Goal: Task Accomplishment & Management: Manage account settings

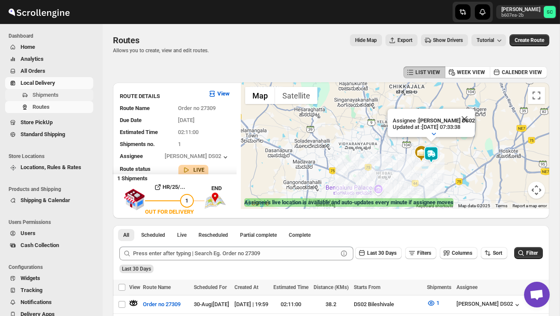
click at [42, 94] on span "Shipments" at bounding box center [45, 95] width 26 height 6
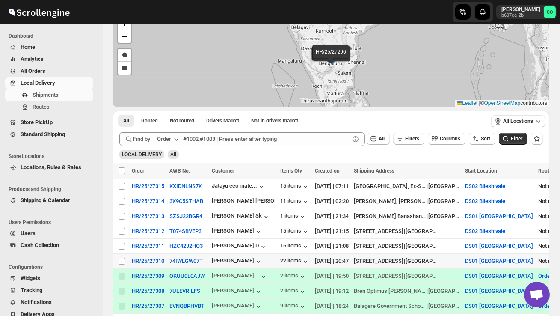
scroll to position [56, 0]
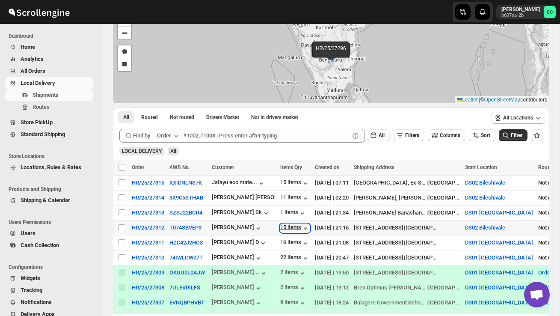
click at [292, 225] on div "15 items" at bounding box center [295, 228] width 30 height 9
click at [301, 194] on div "11 items" at bounding box center [295, 198] width 30 height 9
click at [120, 199] on input "Select shipment" at bounding box center [121, 197] width 7 height 7
checkbox input "true"
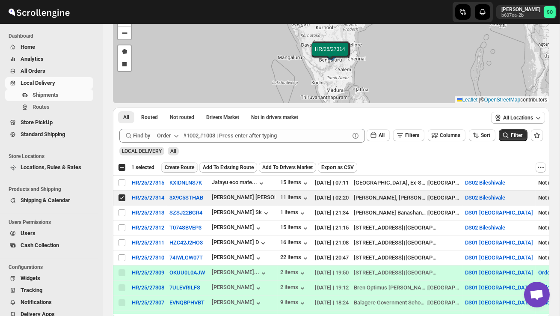
click at [185, 168] on span "Create Route" at bounding box center [180, 167] width 30 height 7
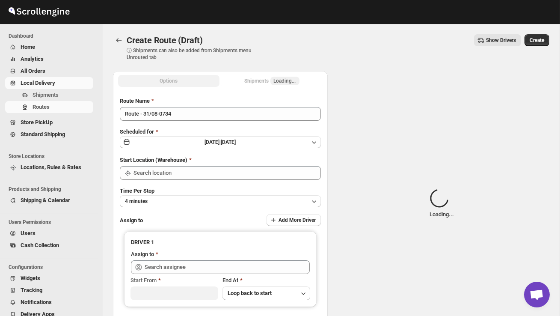
type input "DS02 Bileshivale"
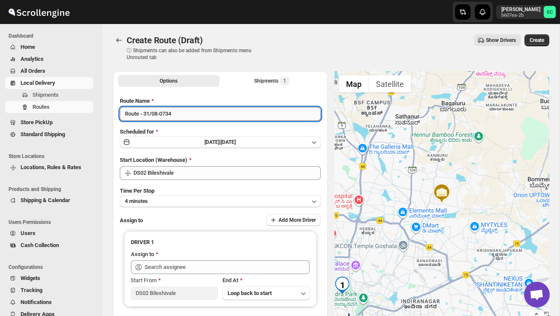
click at [186, 111] on input "Route - 31/08-0734" at bounding box center [220, 114] width 201 height 14
type input "R"
type input "Order no 27314"
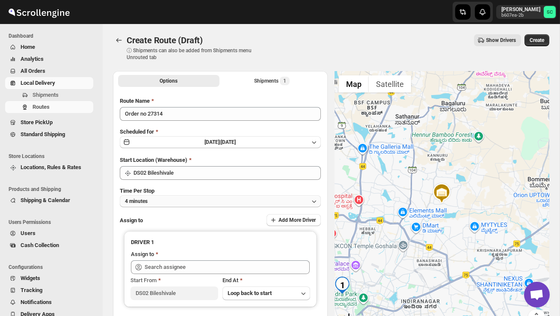
click at [193, 198] on button "4 minutes" at bounding box center [220, 201] width 201 height 12
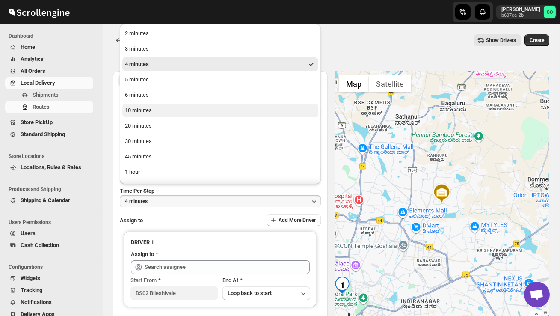
click at [162, 112] on button "10 minutes" at bounding box center [220, 110] width 196 height 14
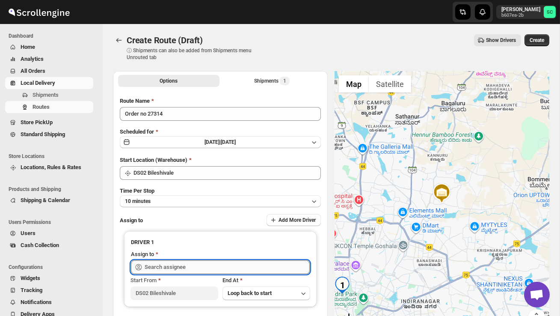
click at [195, 263] on input "text" at bounding box center [227, 267] width 165 height 14
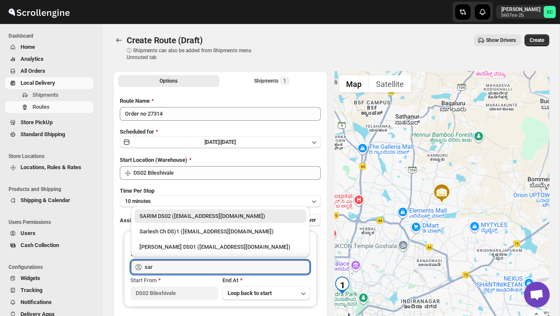
click at [205, 215] on div "SARIM DS02 ([EMAIL_ADDRESS][DOMAIN_NAME])" at bounding box center [220, 216] width 162 height 9
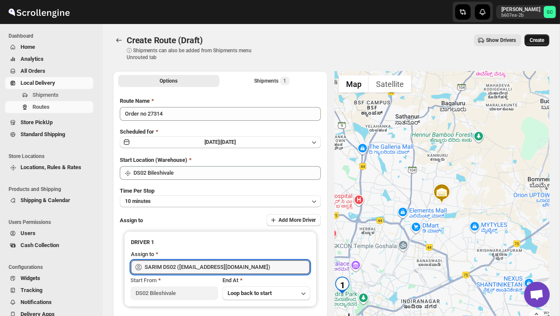
type input "SARIM DS02 ([EMAIL_ADDRESS][DOMAIN_NAME])"
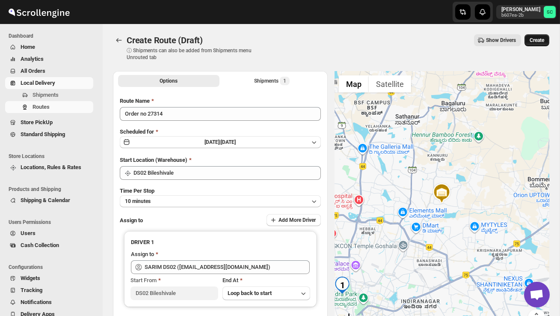
click at [540, 40] on span "Create" at bounding box center [536, 40] width 15 height 7
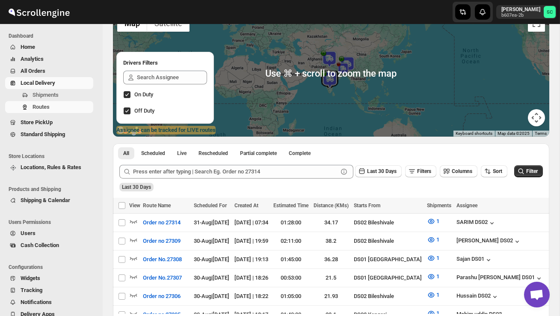
scroll to position [74, 0]
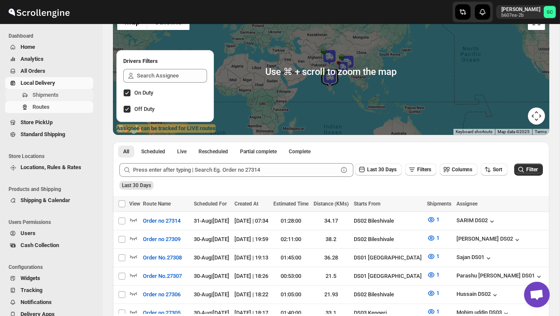
click at [55, 95] on span "Shipments" at bounding box center [45, 95] width 26 height 6
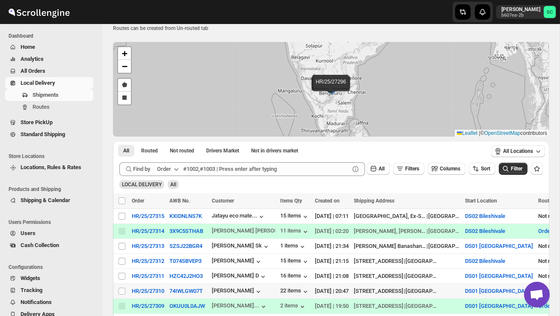
scroll to position [24, 0]
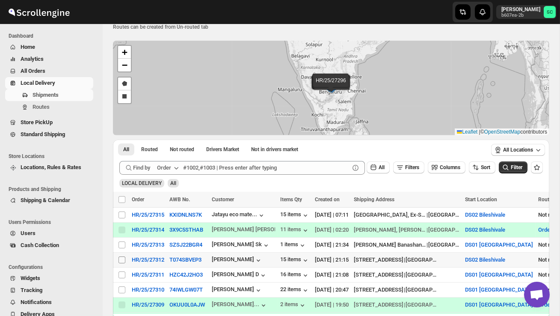
click at [121, 260] on input "Select shipment" at bounding box center [121, 259] width 7 height 7
checkbox input "true"
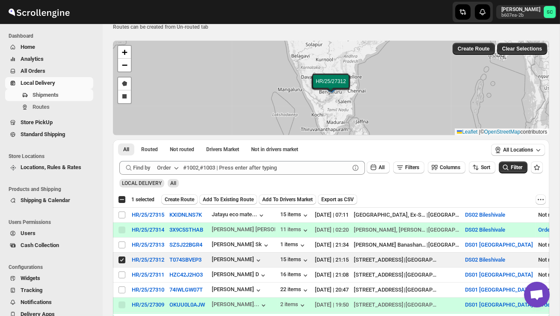
click at [190, 198] on span "Create Route" at bounding box center [180, 199] width 30 height 7
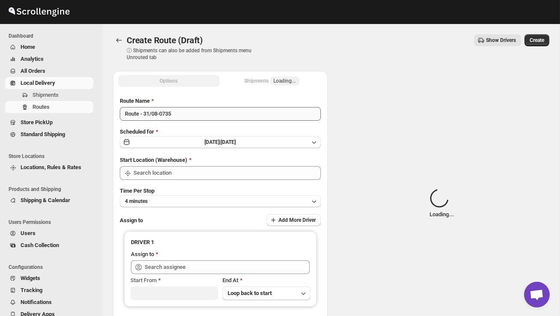
type input "DS02 Bileshivale"
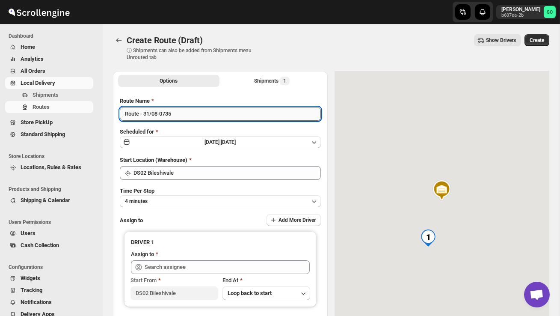
click at [189, 114] on input "Route - 31/08-0735" at bounding box center [220, 114] width 201 height 14
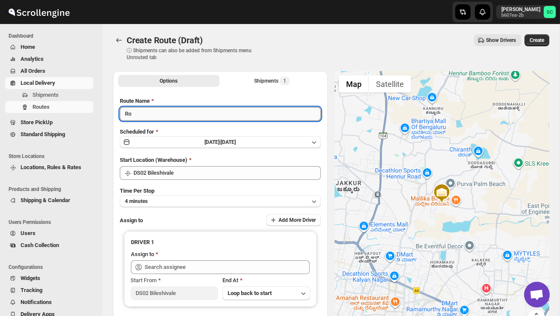
type input "R"
type input "Order no 27312"
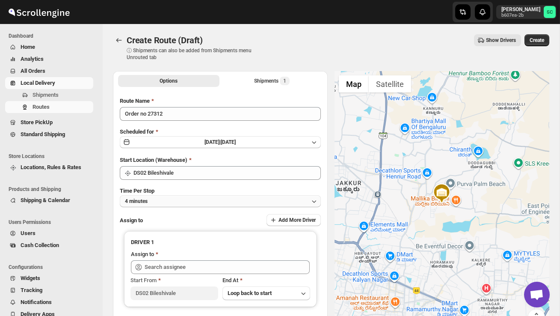
click at [207, 197] on button "4 minutes" at bounding box center [220, 201] width 201 height 12
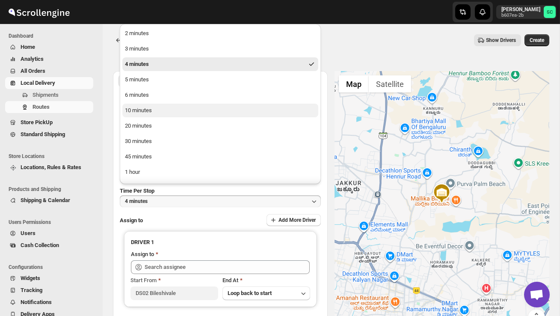
click at [148, 106] on div "10 minutes" at bounding box center [138, 110] width 27 height 9
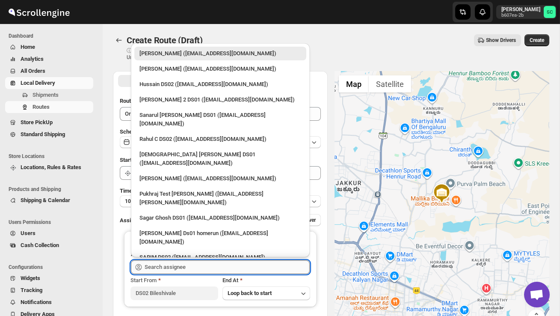
click at [183, 266] on input "text" at bounding box center [227, 267] width 165 height 14
click at [166, 80] on div "Hussain DS02 ([EMAIL_ADDRESS][DOMAIN_NAME])" at bounding box center [220, 84] width 162 height 9
type input "Hussain DS02 ([EMAIL_ADDRESS][DOMAIN_NAME])"
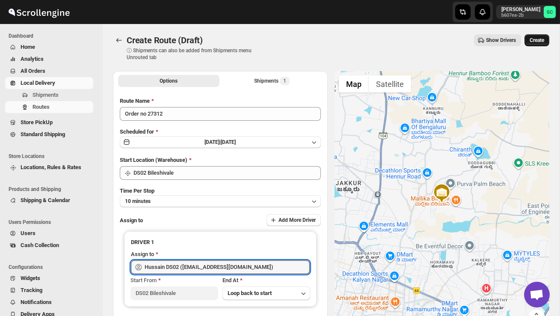
click at [535, 41] on span "Create" at bounding box center [536, 40] width 15 height 7
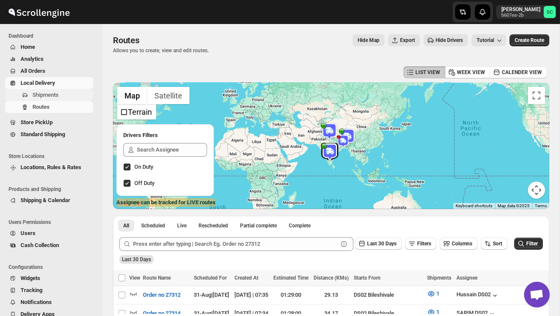
click at [58, 91] on span "Shipments" at bounding box center [61, 95] width 59 height 9
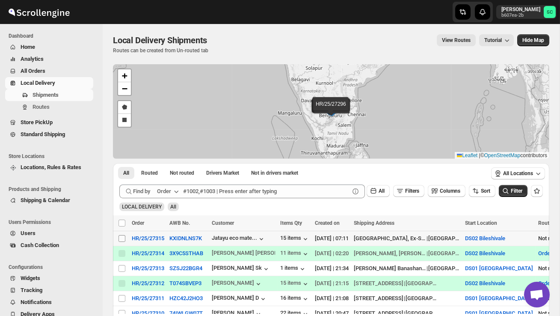
click at [121, 238] on input "Select shipment" at bounding box center [121, 238] width 7 height 7
checkbox input "true"
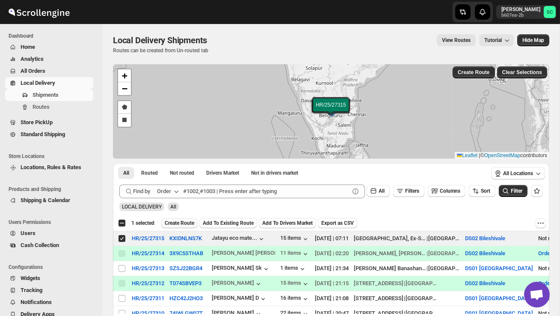
click at [179, 226] on button "Create Route" at bounding box center [179, 223] width 36 height 10
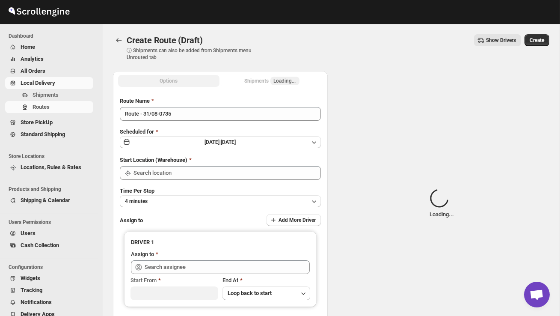
type input "DS02 Bileshivale"
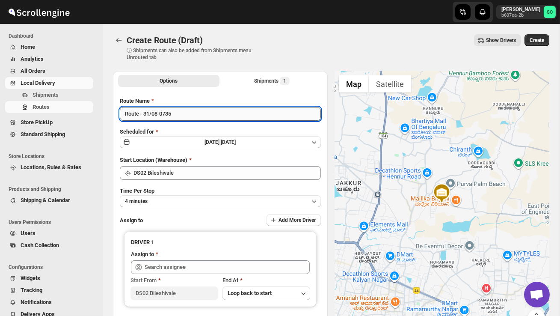
click at [194, 117] on input "Route - 31/08-0735" at bounding box center [220, 114] width 201 height 14
type input "R"
type input "Order no 27315"
click at [230, 205] on button "4 minutes" at bounding box center [220, 201] width 201 height 12
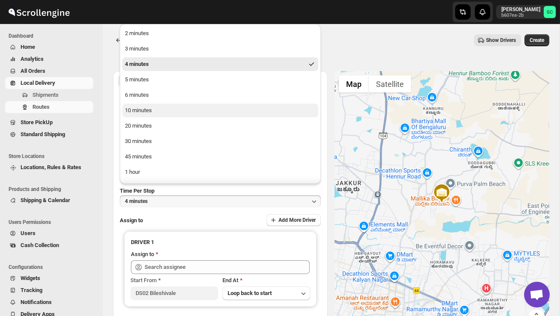
click at [184, 111] on button "10 minutes" at bounding box center [220, 110] width 196 height 14
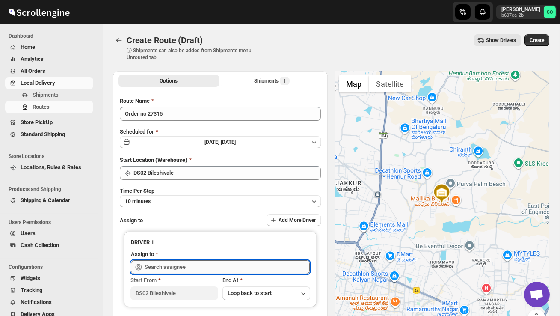
click at [204, 266] on input "text" at bounding box center [227, 267] width 165 height 14
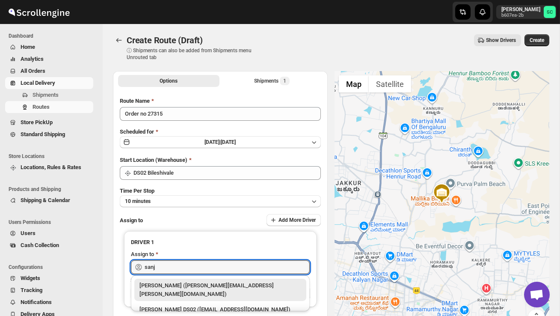
click at [233, 305] on div "[PERSON_NAME] DS02 ([EMAIL_ADDRESS][DOMAIN_NAME])" at bounding box center [220, 309] width 162 height 9
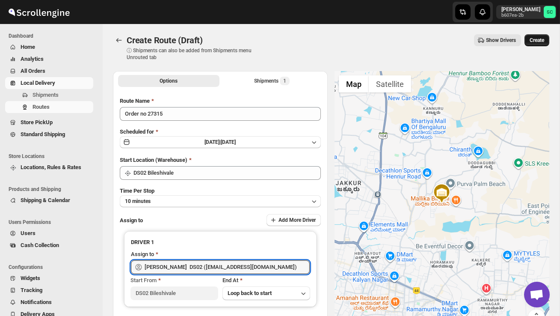
type input "[PERSON_NAME] DS02 ([EMAIL_ADDRESS][DOMAIN_NAME])"
click at [536, 42] on span "Create" at bounding box center [536, 40] width 15 height 7
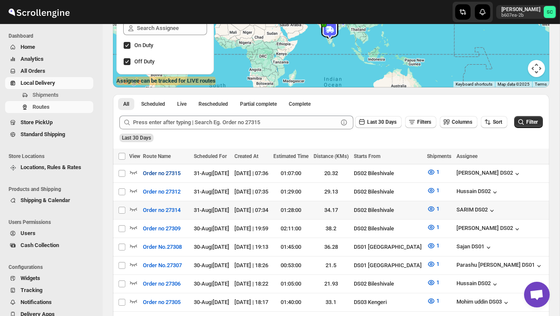
scroll to position [123, 0]
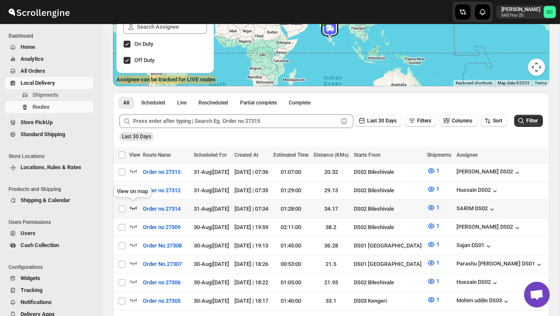
click at [132, 205] on icon "button" at bounding box center [133, 207] width 9 height 9
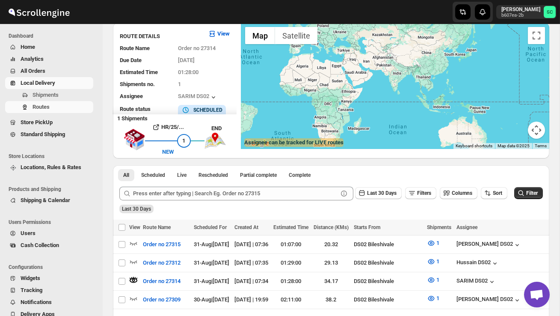
scroll to position [0, 0]
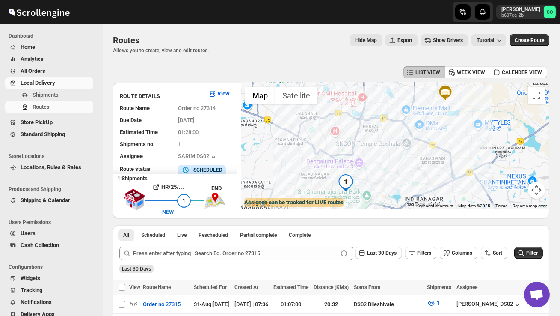
click at [349, 178] on img "1" at bounding box center [345, 182] width 17 height 17
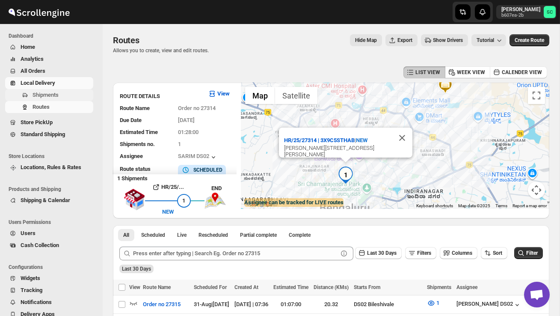
click at [37, 100] on button "Shipments" at bounding box center [49, 95] width 88 height 12
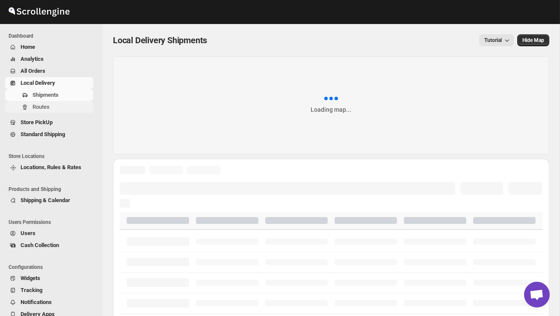
click at [37, 107] on span "Routes" at bounding box center [40, 106] width 17 height 6
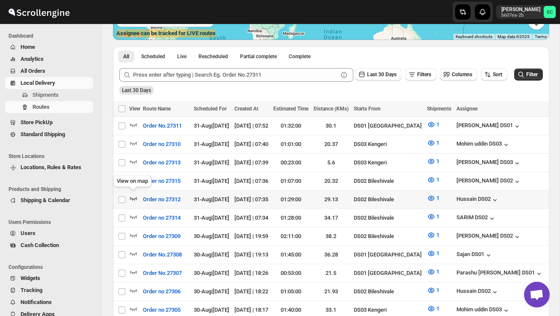
click at [134, 198] on icon "button" at bounding box center [133, 198] width 9 height 9
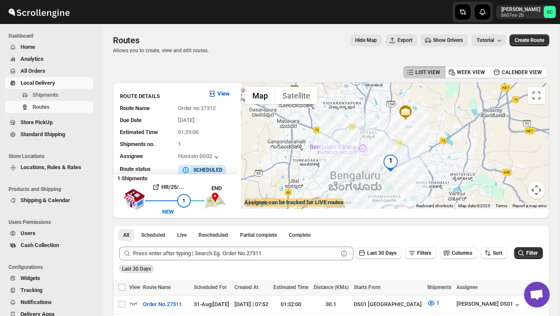
click at [391, 160] on img "1" at bounding box center [390, 162] width 17 height 17
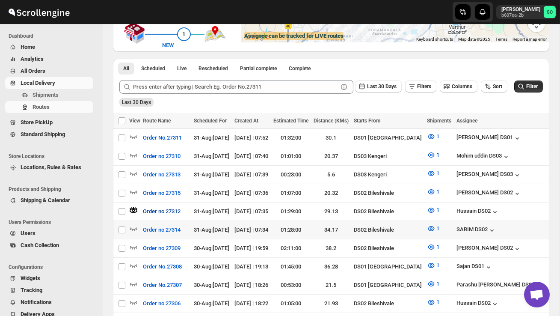
scroll to position [167, 0]
click at [134, 227] on icon "button" at bounding box center [133, 228] width 7 height 3
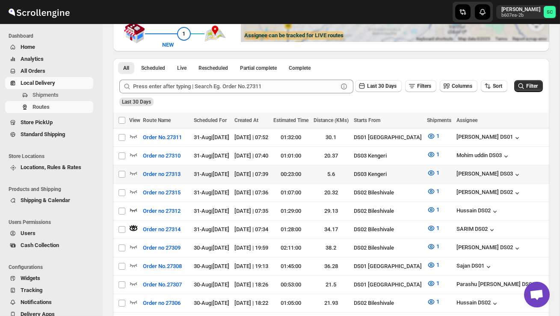
scroll to position [0, 0]
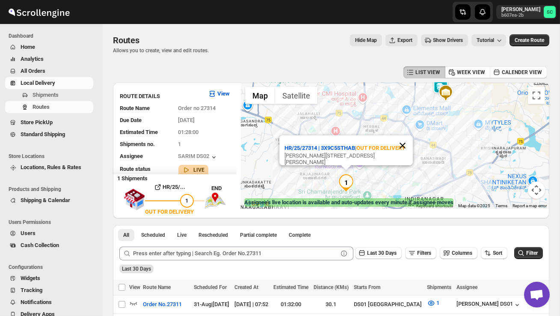
click at [405, 151] on button "Close" at bounding box center [402, 145] width 21 height 21
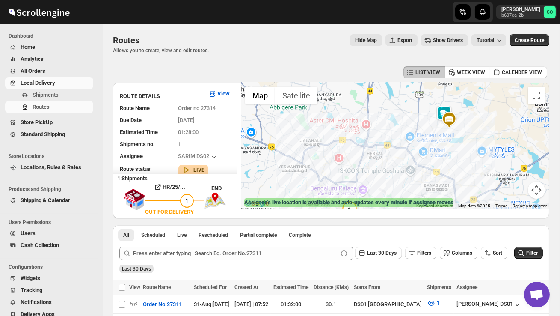
drag, startPoint x: 427, startPoint y: 130, endPoint x: 433, endPoint y: 165, distance: 35.1
click at [432, 162] on div at bounding box center [395, 146] width 308 height 126
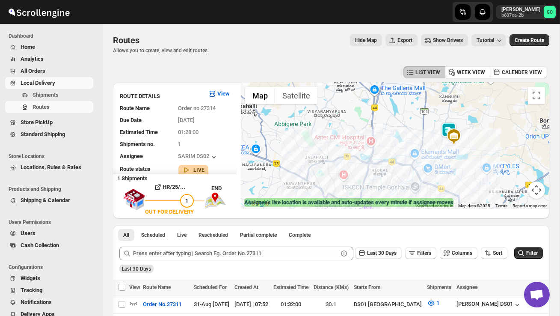
click at [449, 127] on img at bounding box center [448, 130] width 17 height 17
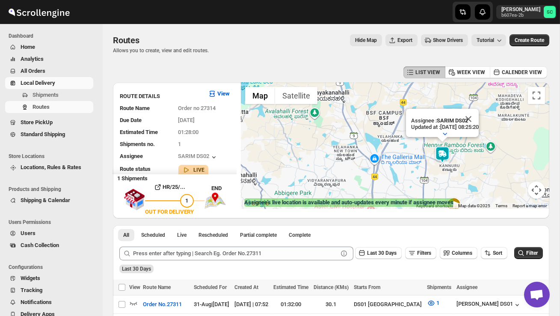
scroll to position [8, 0]
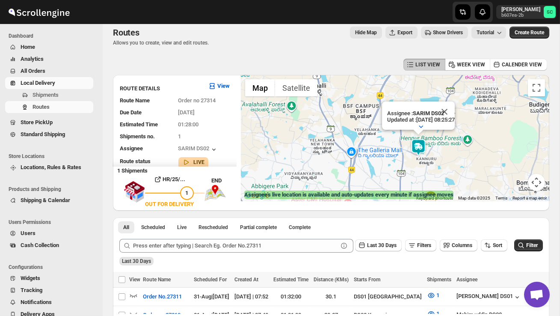
drag, startPoint x: 328, startPoint y: 177, endPoint x: 296, endPoint y: 129, distance: 57.6
click at [295, 129] on div "Assignee : SARIM DS02 Updated at : [DATE] 08:25:27 Duty mode Enabled Battery pe…" at bounding box center [395, 138] width 308 height 126
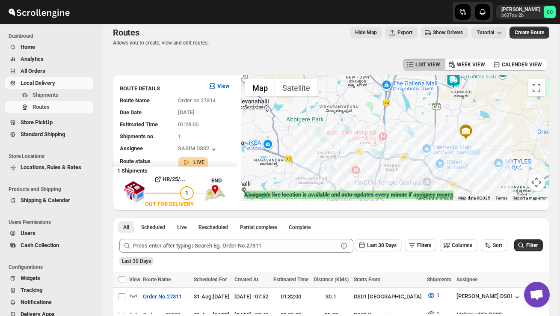
drag, startPoint x: 366, startPoint y: 162, endPoint x: 391, endPoint y: 105, distance: 62.2
click at [393, 103] on div "Assignee : SARIM DS02 Updated at : [DATE] 08:25:27 Duty mode Enabled Battery pe…" at bounding box center [395, 138] width 308 height 126
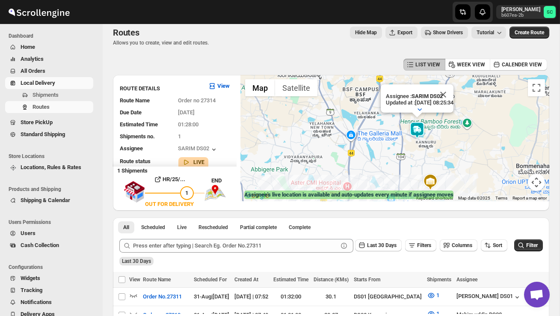
drag, startPoint x: 352, startPoint y: 134, endPoint x: 327, endPoint y: 115, distance: 30.9
click at [327, 115] on div "Assignee : SARIM DS02 Updated at : [DATE] 08:25:34 Duty mode Enabled Battery pe…" at bounding box center [395, 138] width 308 height 126
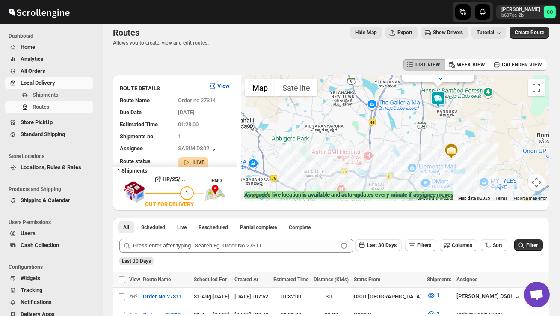
drag, startPoint x: 331, startPoint y: 150, endPoint x: 353, endPoint y: 119, distance: 37.7
click at [352, 118] on div "Assignee : SARIM DS02 Updated at : [DATE] 08:25:34 Duty mode Enabled Battery pe…" at bounding box center [395, 138] width 308 height 126
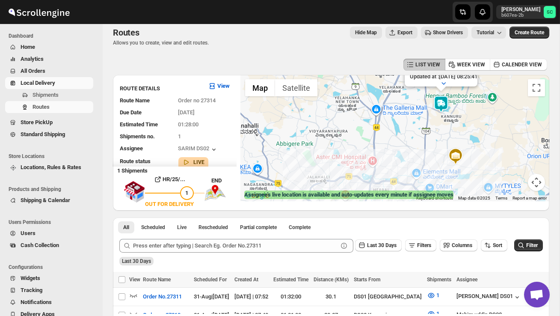
drag, startPoint x: 372, startPoint y: 159, endPoint x: 380, endPoint y: 107, distance: 51.8
click at [380, 107] on div "Assignee : SARIM DS02 Updated at : [DATE] 08:25:41 Duty mode Enabled Battery pe…" at bounding box center [395, 138] width 308 height 126
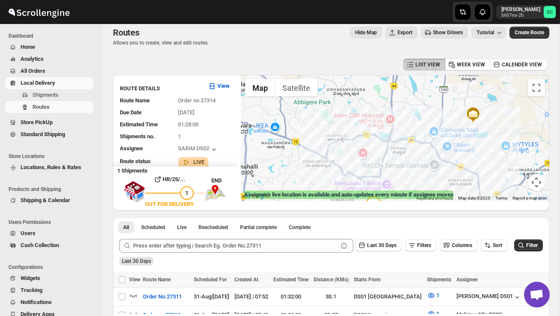
drag, startPoint x: 379, startPoint y: 180, endPoint x: 394, endPoint y: 144, distance: 39.1
click at [394, 144] on div "Assignee : SARIM DS02 Updated at : [DATE] 08:25:41 Duty mode Enabled Battery pe…" at bounding box center [395, 138] width 308 height 126
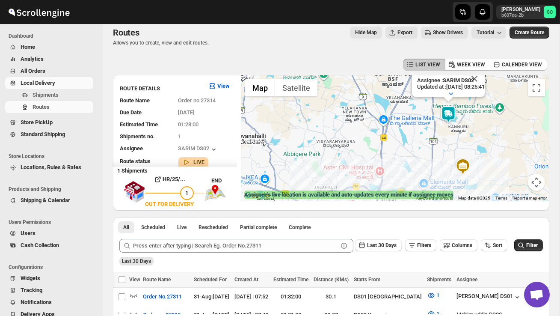
drag, startPoint x: 394, startPoint y: 144, endPoint x: 382, endPoint y: 197, distance: 53.9
click at [383, 198] on div "← Move left → Move right ↑ Move up ↓ Move down + Zoom in - Zoom out Home Jump l…" at bounding box center [395, 138] width 308 height 126
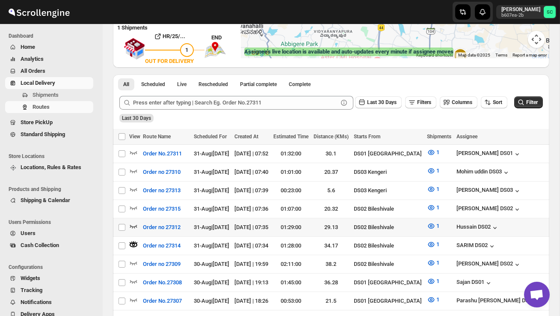
scroll to position [154, 0]
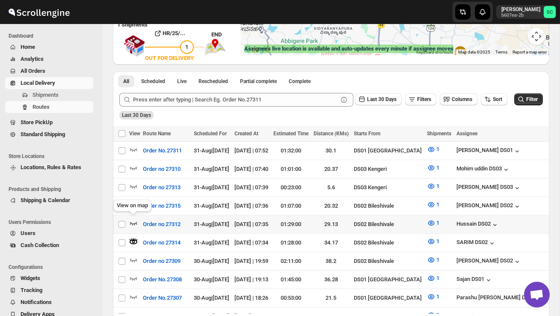
click at [133, 220] on icon "button" at bounding box center [133, 223] width 9 height 9
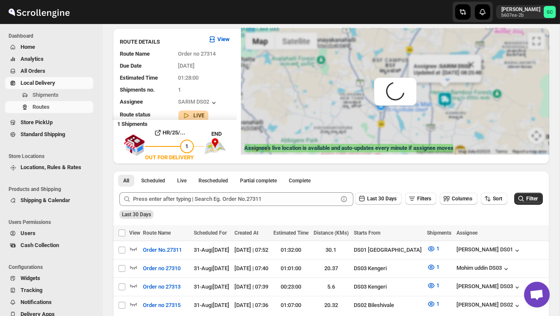
scroll to position [0, 0]
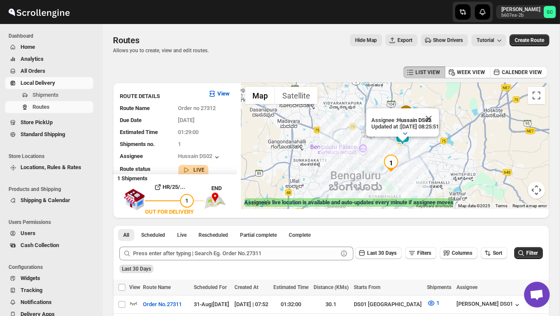
click at [398, 156] on img "1" at bounding box center [390, 162] width 17 height 17
click at [394, 160] on img "1" at bounding box center [390, 162] width 17 height 17
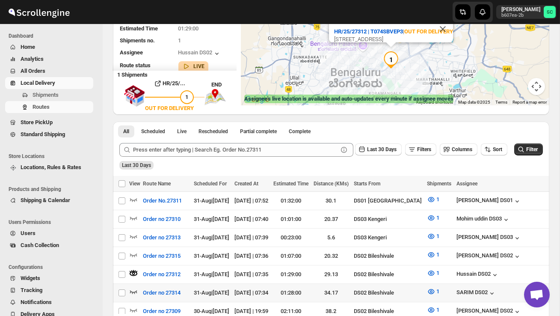
scroll to position [104, 0]
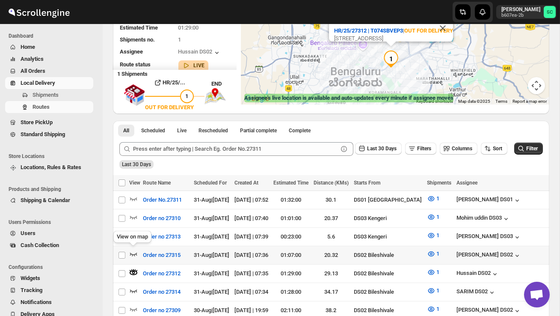
click at [133, 251] on icon "button" at bounding box center [133, 253] width 9 height 9
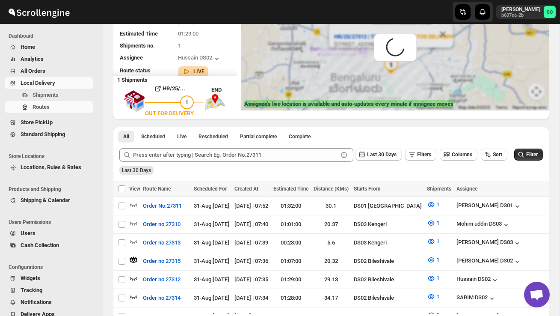
scroll to position [0, 0]
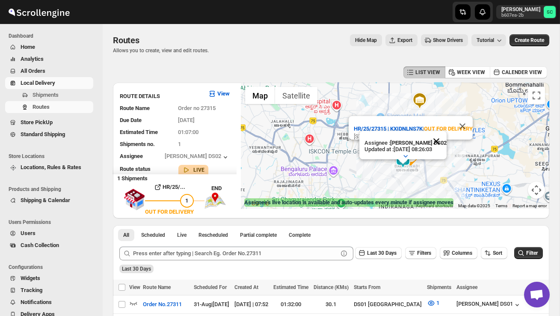
click at [435, 147] on button "Close" at bounding box center [436, 141] width 21 height 21
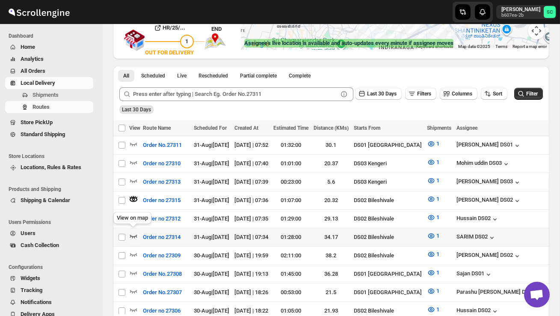
click at [133, 234] on icon "button" at bounding box center [133, 235] width 7 height 3
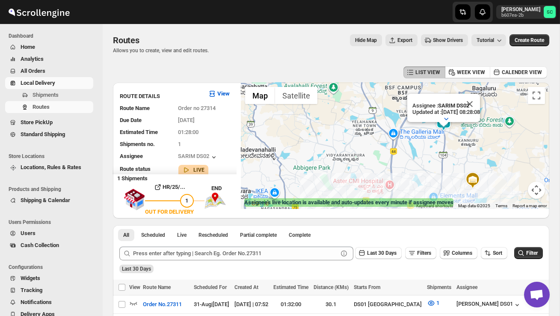
drag, startPoint x: 406, startPoint y: 183, endPoint x: 434, endPoint y: 166, distance: 32.8
click at [434, 166] on div "HR/25/27314 | 3X9C5STHAB | OUT FOR DELIVERY [PERSON_NAME][GEOGRAPHIC_DATA] Assi…" at bounding box center [395, 146] width 308 height 126
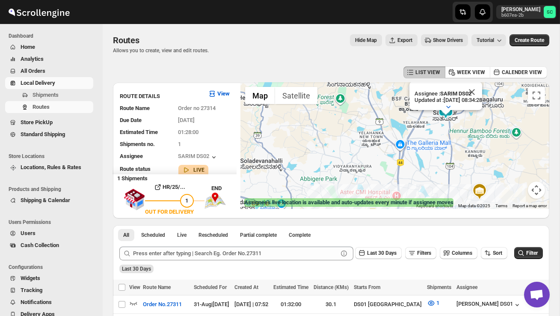
drag, startPoint x: 423, startPoint y: 158, endPoint x: 428, endPoint y: 132, distance: 27.0
click at [428, 132] on div "HR/25/27314 | 3X9C5STHAB | OUT FOR DELIVERY [PERSON_NAME][GEOGRAPHIC_DATA] Assi…" at bounding box center [395, 146] width 308 height 126
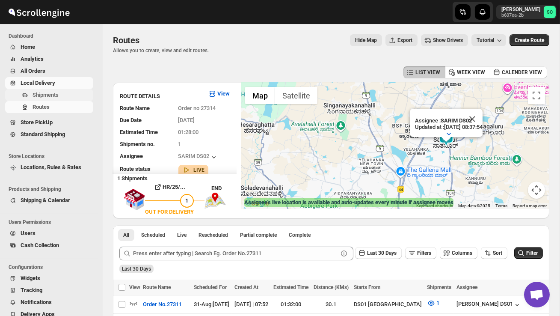
click at [48, 95] on span "Shipments" at bounding box center [45, 95] width 26 height 6
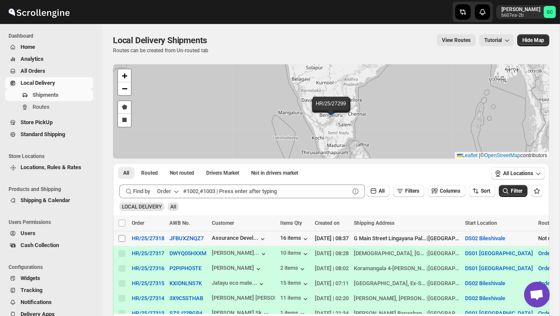
click at [121, 239] on input "Select shipment" at bounding box center [121, 238] width 7 height 7
checkbox input "true"
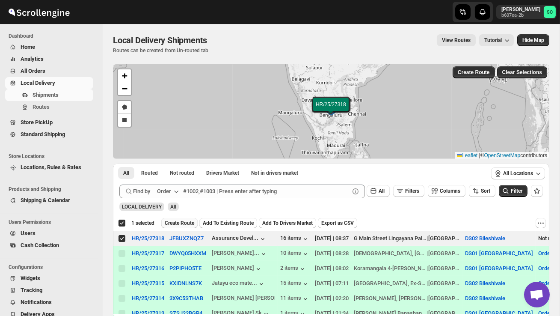
click at [178, 223] on span "Create Route" at bounding box center [180, 222] width 30 height 7
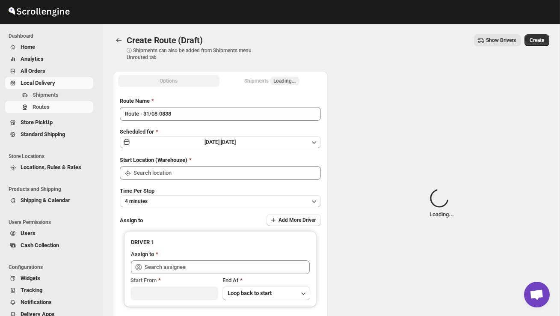
type input "DS02 Bileshivale"
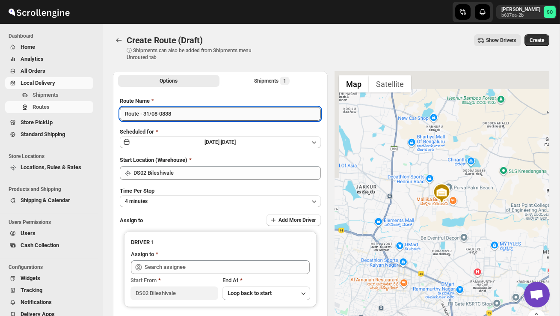
click at [183, 116] on input "Route - 31/08-0838" at bounding box center [220, 114] width 201 height 14
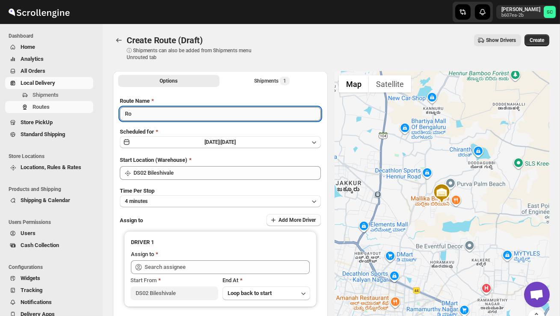
type input "R"
type input "Order no 27318"
click at [175, 199] on button "4 minutes" at bounding box center [220, 201] width 201 height 12
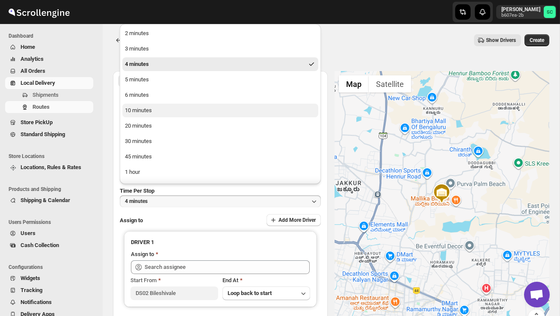
click at [154, 111] on button "10 minutes" at bounding box center [220, 110] width 196 height 14
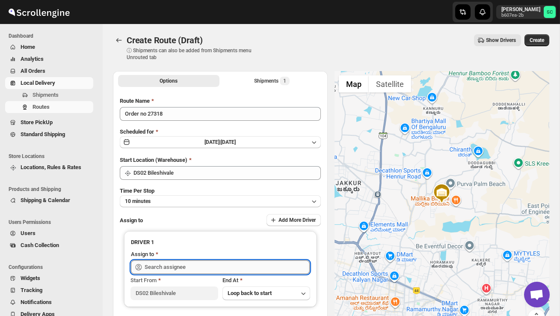
click at [178, 270] on input "text" at bounding box center [227, 267] width 165 height 14
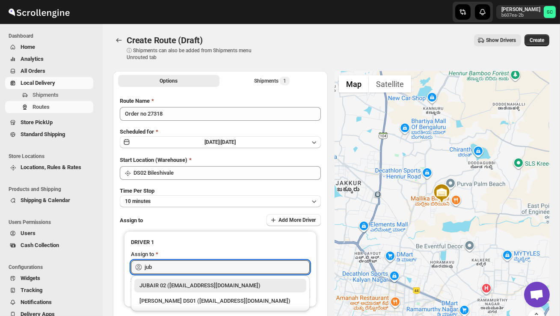
click at [195, 285] on div "JUBAIR 02 ([EMAIL_ADDRESS][DOMAIN_NAME])" at bounding box center [220, 285] width 162 height 9
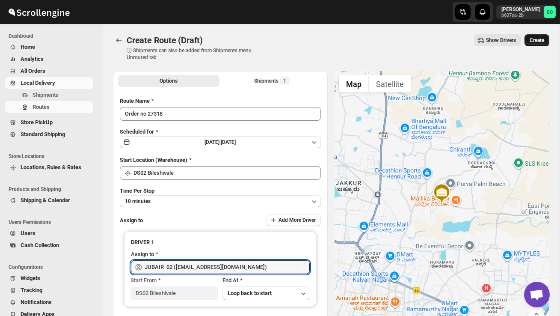
type input "JUBAIR 02 ([EMAIL_ADDRESS][DOMAIN_NAME])"
click at [538, 38] on span "Create" at bounding box center [536, 40] width 15 height 7
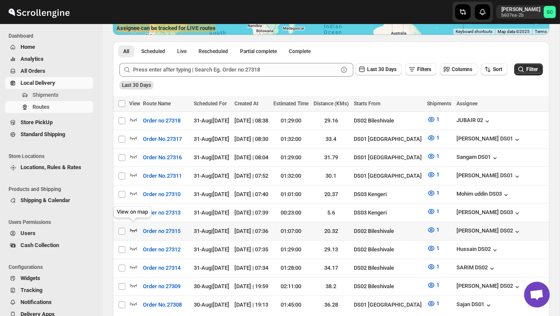
click at [131, 228] on icon "button" at bounding box center [133, 229] width 9 height 9
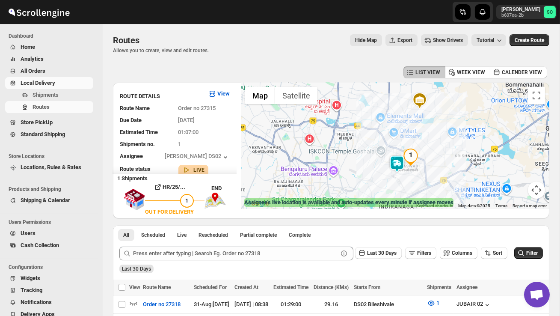
click at [407, 177] on div at bounding box center [395, 146] width 308 height 126
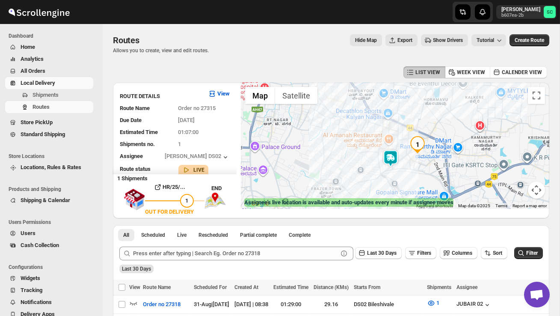
click at [392, 152] on img at bounding box center [390, 158] width 17 height 17
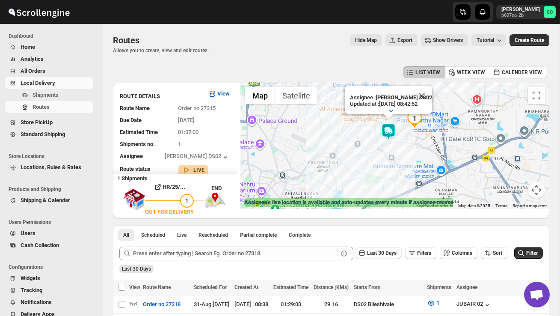
drag, startPoint x: 334, startPoint y: 164, endPoint x: 332, endPoint y: 139, distance: 24.9
click at [332, 139] on div "Assignee : [PERSON_NAME] DS02 Updated at : [DATE] 08:42:52 Duty mode Enabled Ba…" at bounding box center [395, 146] width 308 height 126
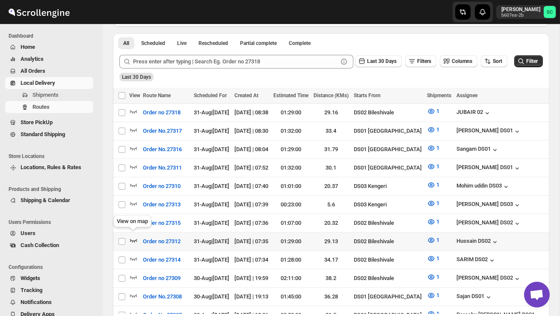
click at [135, 236] on icon "button" at bounding box center [133, 240] width 9 height 9
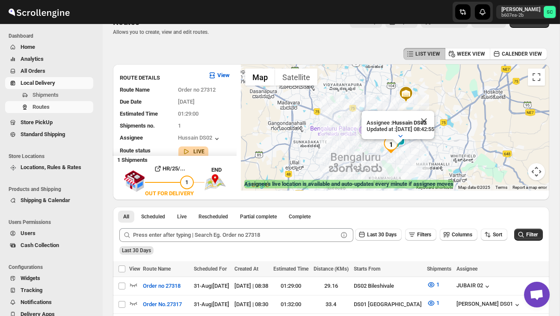
scroll to position [17, 0]
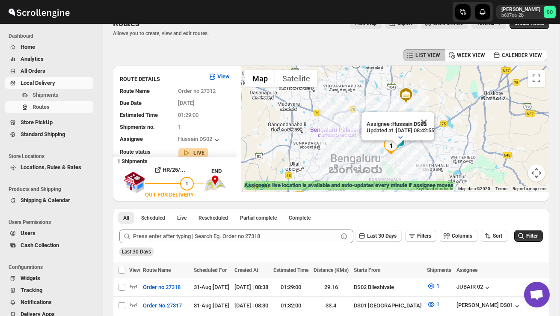
click at [428, 160] on div "Assignee : Hussain DS02 Updated at : [DATE] 08:42:55 Duty mode Enabled Battery …" at bounding box center [395, 128] width 308 height 126
click at [428, 160] on div "Assignee : Hussain DS02 Updated at : [DATE] 08:43:02 Duty mode Enabled Battery …" at bounding box center [395, 128] width 308 height 126
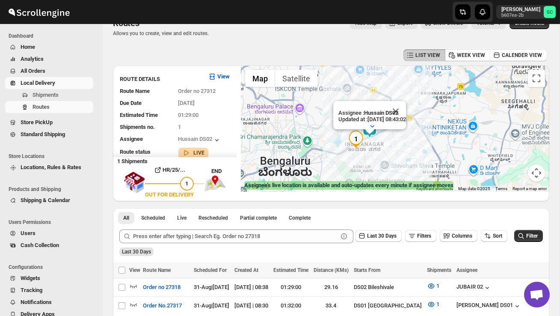
click at [417, 159] on div "Assignee : Hussain DS02 Updated at : [DATE] 08:43:02 Duty mode Enabled Battery …" at bounding box center [395, 128] width 308 height 126
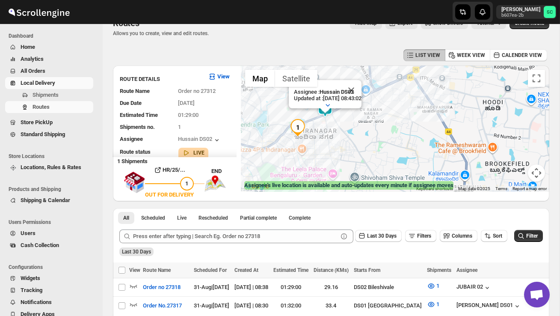
drag, startPoint x: 376, startPoint y: 160, endPoint x: 416, endPoint y: 160, distance: 40.2
click at [378, 160] on div "Assignee : Hussain DS02 Updated at : [DATE] 08:43:02 Duty mode Enabled Battery …" at bounding box center [395, 128] width 308 height 126
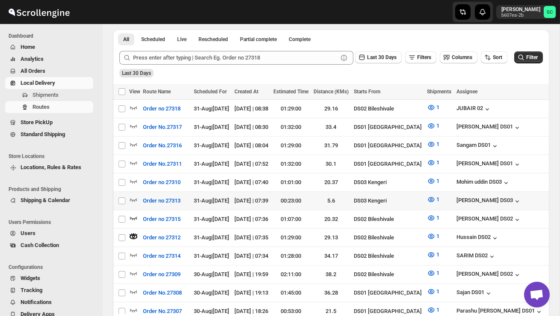
scroll to position [196, 0]
click at [132, 250] on icon "button" at bounding box center [133, 254] width 9 height 9
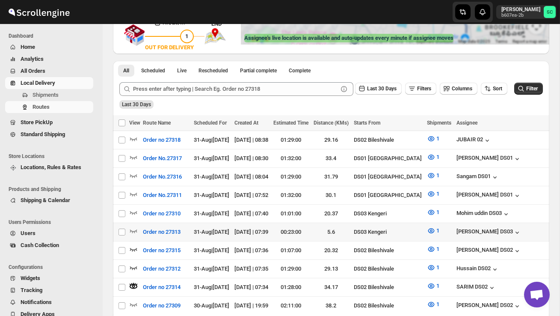
scroll to position [0, 0]
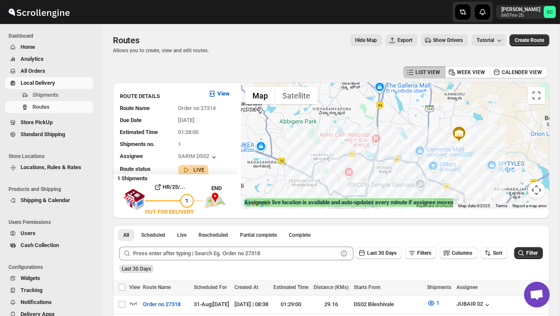
drag, startPoint x: 360, startPoint y: 160, endPoint x: 373, endPoint y: 202, distance: 44.0
click at [373, 202] on div "← Move left → Move right ↑ Move up ↓ Move down + Zoom in - Zoom out Home Jump l…" at bounding box center [395, 146] width 308 height 126
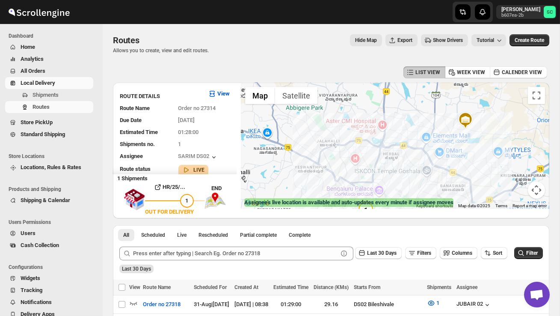
drag, startPoint x: 338, startPoint y: 133, endPoint x: 345, endPoint y: 122, distance: 12.8
click at [345, 122] on div "Assignee : SARIM DS02 Updated at : [DATE] 08:43:40 Duty mode Enabled Battery pe…" at bounding box center [395, 146] width 308 height 126
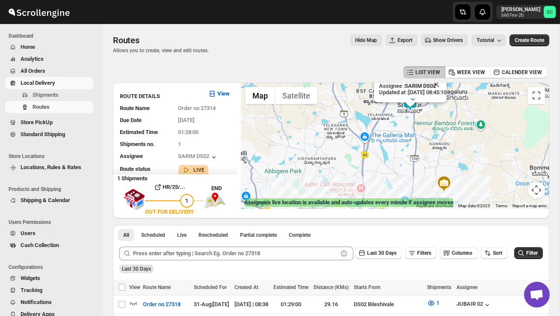
drag, startPoint x: 402, startPoint y: 152, endPoint x: 380, endPoint y: 213, distance: 64.5
click at [380, 215] on div "← Move left → Move right ↑ Move up ↓ Move down + Zoom in - Zoom out Home Jump l…" at bounding box center [395, 151] width 308 height 136
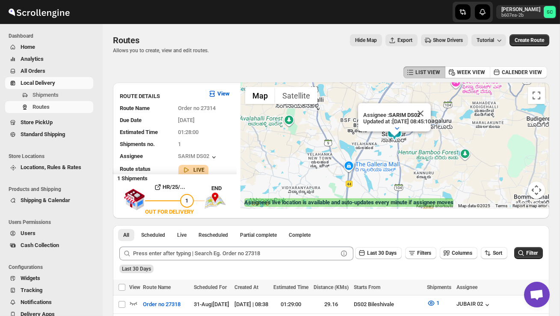
drag, startPoint x: 397, startPoint y: 165, endPoint x: 382, endPoint y: 196, distance: 34.4
click at [382, 196] on div "Assignee : SARIM DS02 Updated at : [DATE] 08:45:10 Duty mode Enabled Battery pe…" at bounding box center [395, 146] width 308 height 126
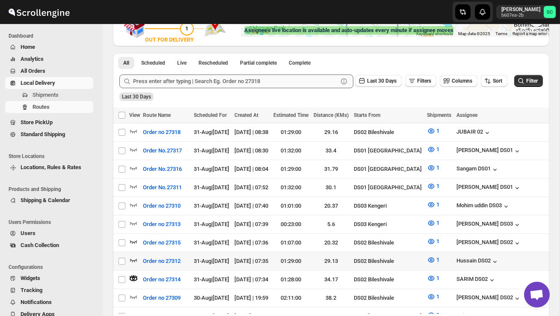
scroll to position [173, 0]
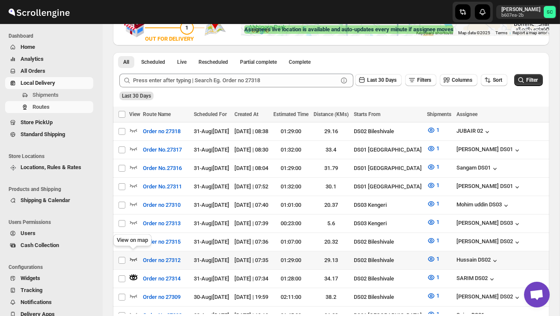
click at [131, 254] on icon "button" at bounding box center [133, 258] width 9 height 9
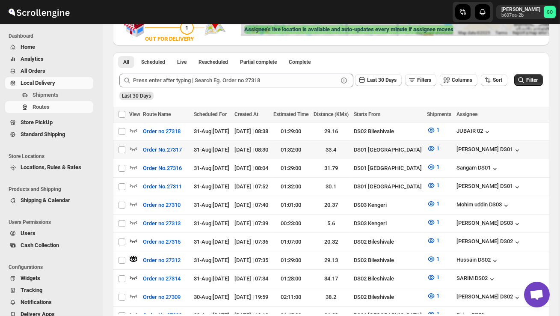
scroll to position [0, 0]
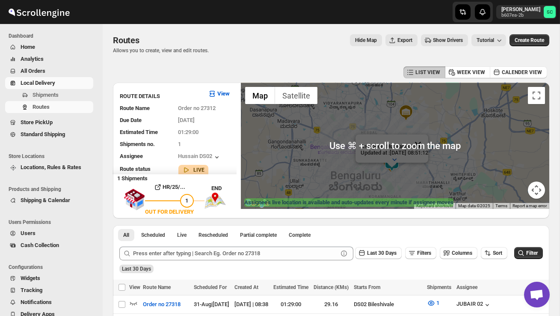
click at [428, 144] on button "Close" at bounding box center [418, 144] width 21 height 21
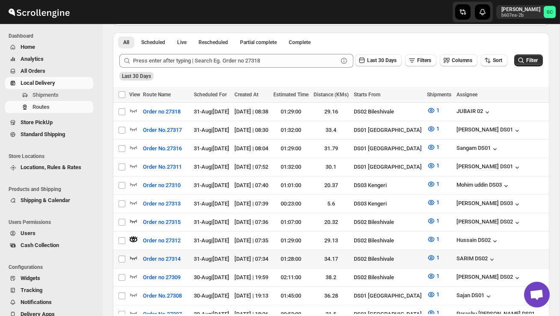
scroll to position [193, 0]
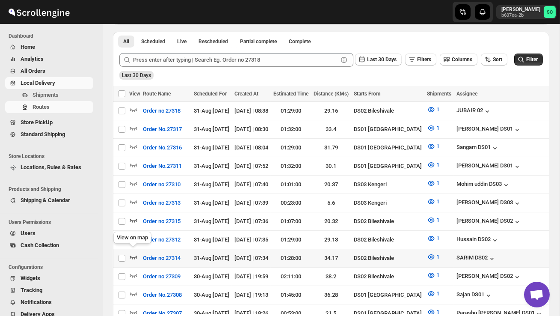
click at [131, 252] on icon "button" at bounding box center [133, 256] width 9 height 9
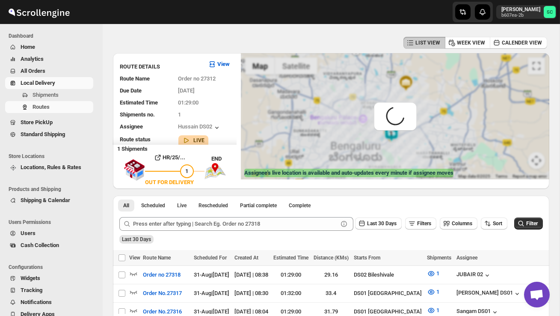
scroll to position [0, 0]
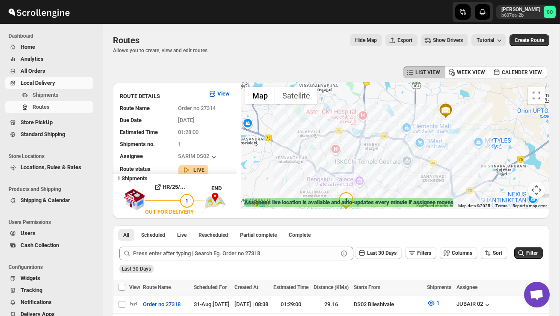
drag, startPoint x: 399, startPoint y: 134, endPoint x: 402, endPoint y: 183, distance: 48.9
click at [402, 178] on div "Assignee : SARIM DS02 Updated at : [DATE] 08:59:02 Duty mode Enabled Battery pe…" at bounding box center [395, 146] width 308 height 126
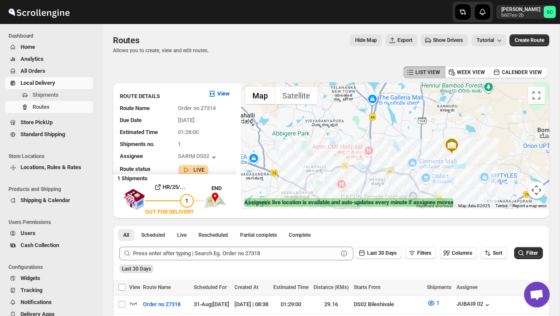
drag, startPoint x: 417, startPoint y: 154, endPoint x: 414, endPoint y: 193, distance: 39.4
click at [414, 193] on div "Assignee : SARIM DS02 Updated at : [DATE] 08:59:02 Duty mode Enabled Battery pe…" at bounding box center [395, 146] width 308 height 126
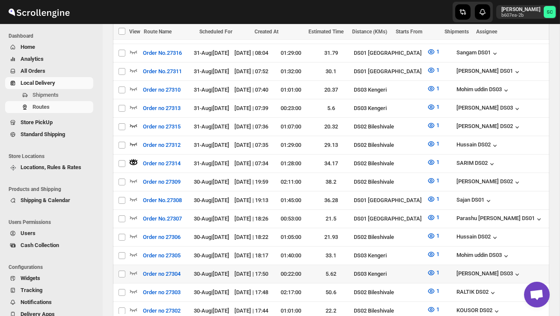
scroll to position [285, 0]
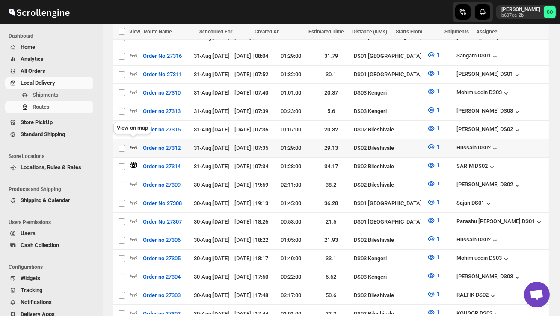
click at [133, 142] on icon "button" at bounding box center [133, 146] width 9 height 9
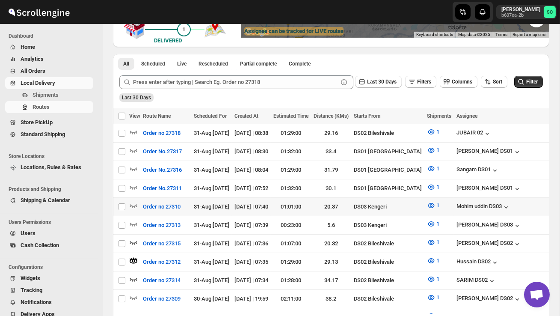
scroll to position [192, 0]
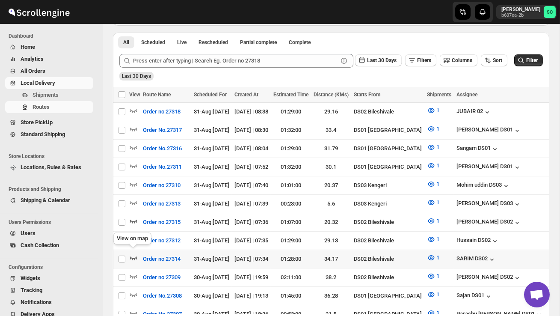
click at [134, 256] on icon "button" at bounding box center [133, 257] width 7 height 3
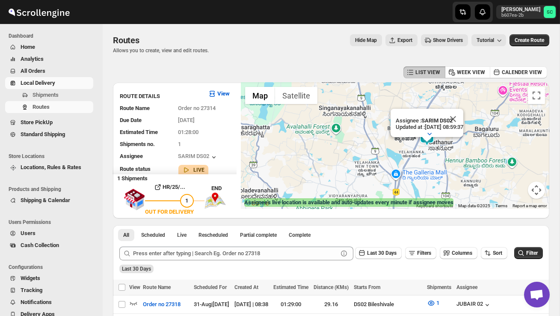
drag, startPoint x: 402, startPoint y: 171, endPoint x: 433, endPoint y: 142, distance: 43.0
click at [433, 143] on div "Assignee : SARIM DS02 Updated at : [DATE] 08:59:37 Duty mode Enabled Battery pe…" at bounding box center [395, 146] width 308 height 126
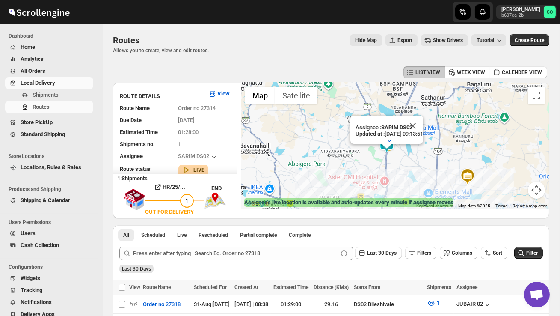
drag, startPoint x: 350, startPoint y: 196, endPoint x: 340, endPoint y: 160, distance: 37.2
click at [341, 160] on div "Assignee : SARIM DS02 Updated at : [DATE] 09:13:51 Duty mode Enabled Battery pe…" at bounding box center [395, 146] width 308 height 126
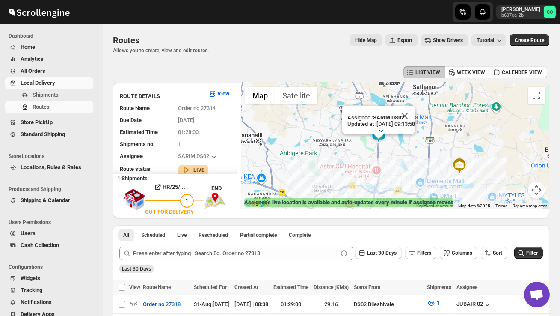
drag, startPoint x: 346, startPoint y: 181, endPoint x: 344, endPoint y: 143, distance: 37.7
click at [344, 143] on div "Assignee : SARIM DS02 Updated at : [DATE] 09:13:58 Duty mode Enabled Battery pe…" at bounding box center [395, 146] width 308 height 126
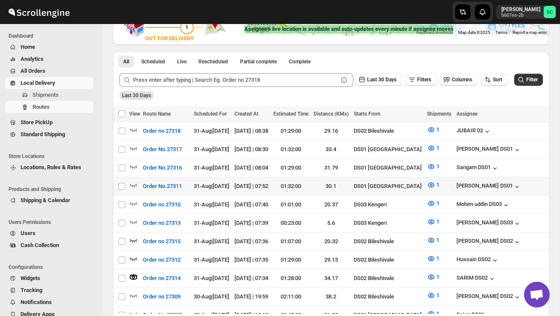
scroll to position [175, 0]
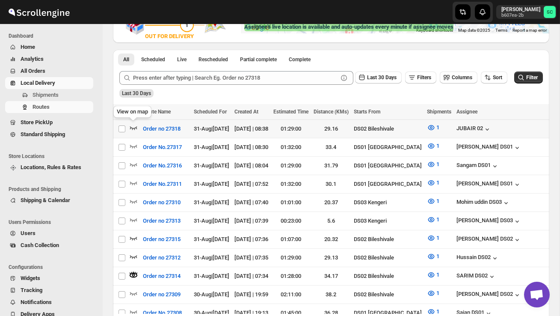
click at [134, 125] on icon "button" at bounding box center [133, 127] width 9 height 9
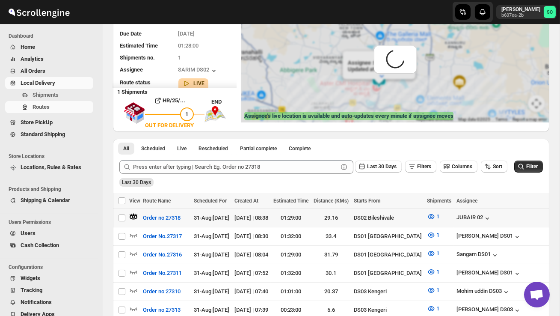
scroll to position [0, 0]
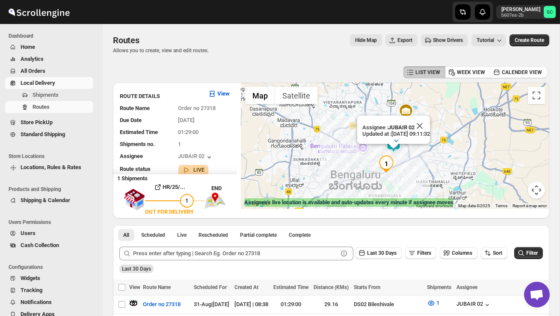
click at [362, 162] on div "Assignee : JUBAIR 02 Updated at : [DATE] 09:11:32 Duty mode Enabled Battery per…" at bounding box center [395, 146] width 308 height 126
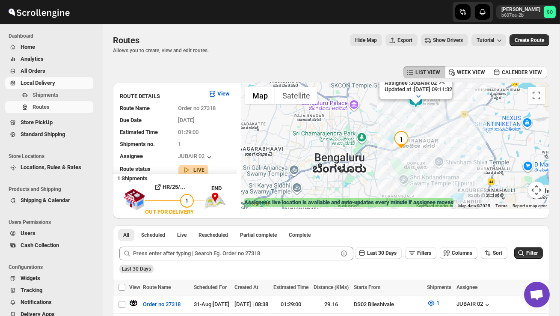
drag, startPoint x: 362, startPoint y: 162, endPoint x: 351, endPoint y: 130, distance: 34.3
click at [351, 130] on div "Assignee : JUBAIR 02 Updated at : [DATE] 09:11:32 Duty mode Enabled Battery per…" at bounding box center [395, 146] width 308 height 126
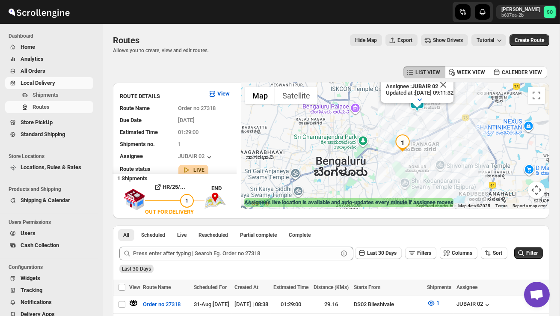
click at [382, 167] on div "Assignee : JUBAIR 02 Updated at : [DATE] 09:11:32 Duty mode Enabled Battery per…" at bounding box center [395, 146] width 308 height 126
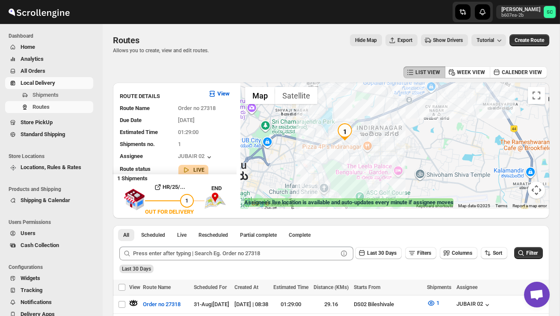
drag, startPoint x: 404, startPoint y: 162, endPoint x: 322, endPoint y: 165, distance: 82.2
click at [322, 165] on div "Assignee : JUBAIR 02 Updated at : [DATE] 09:11:32 Duty mode Enabled Battery per…" at bounding box center [395, 146] width 308 height 126
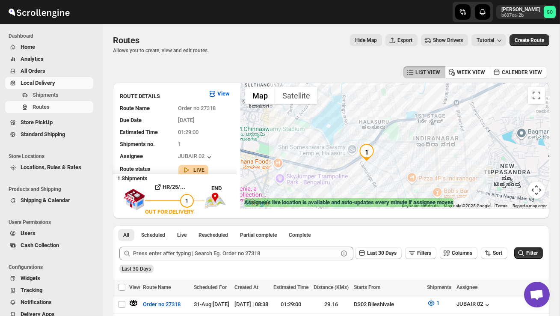
drag, startPoint x: 352, startPoint y: 127, endPoint x: 352, endPoint y: 165, distance: 38.9
click at [351, 168] on div "Assignee : JUBAIR 02 Updated at : [DATE] 09:11:32 Duty mode Enabled Battery per…" at bounding box center [395, 146] width 308 height 126
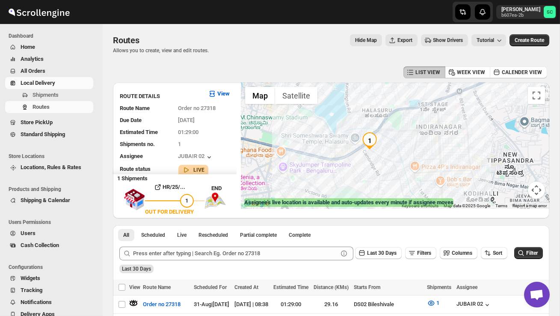
click at [535, 191] on button "Map camera controls" at bounding box center [536, 189] width 17 height 17
click at [511, 191] on button "Zoom out" at bounding box center [514, 189] width 17 height 17
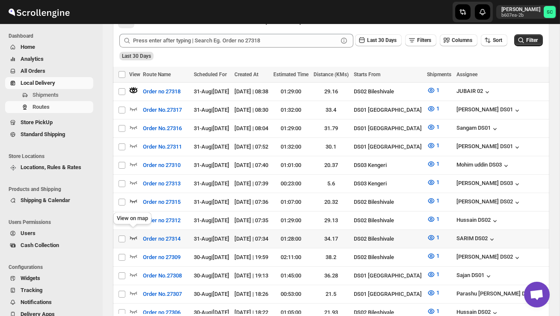
click at [131, 233] on icon "button" at bounding box center [133, 237] width 9 height 9
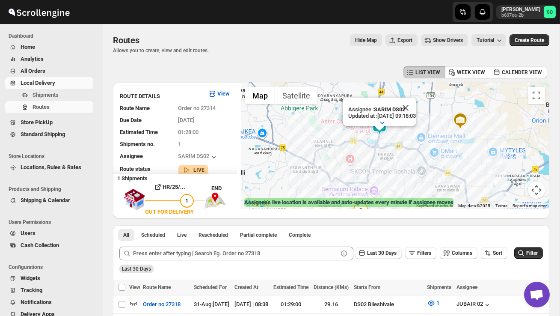
drag, startPoint x: 370, startPoint y: 184, endPoint x: 385, endPoint y: 173, distance: 18.4
click at [384, 174] on div "Assignee : SARIM DS02 Updated at : [DATE] 09:18:03 Duty mode Enabled Battery pe…" at bounding box center [395, 146] width 308 height 126
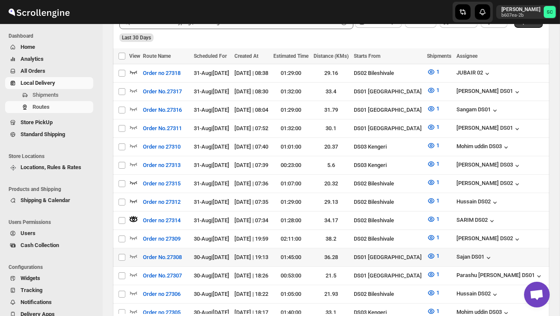
scroll to position [232, 0]
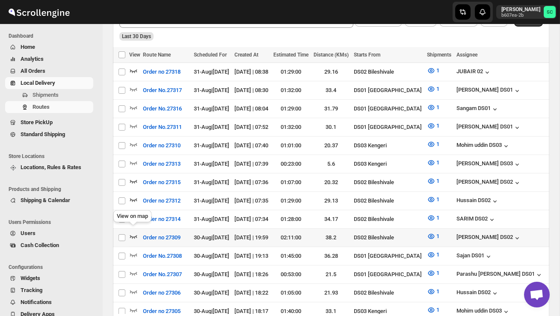
click at [132, 235] on icon "button" at bounding box center [133, 236] width 7 height 3
click at [134, 216] on icon "button" at bounding box center [133, 217] width 7 height 3
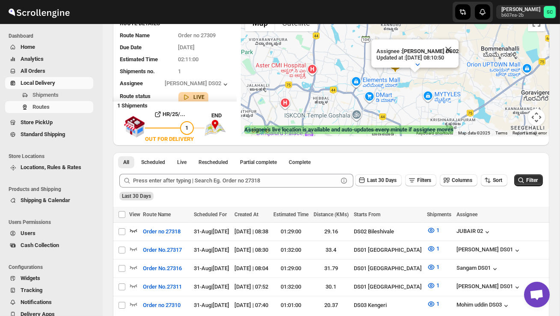
scroll to position [0, 0]
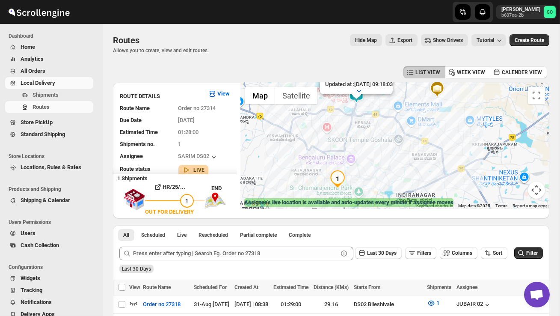
drag, startPoint x: 399, startPoint y: 152, endPoint x: 396, endPoint y: 138, distance: 14.3
click at [396, 138] on div "Assignee : SARIM DS02 Updated at : [DATE] 09:18:03 Duty mode Enabled Battery pe…" at bounding box center [395, 146] width 308 height 126
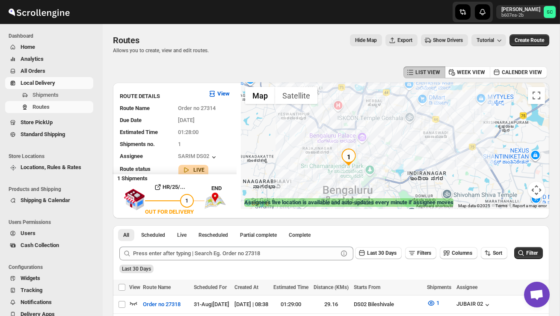
click at [539, 191] on button "Map camera controls" at bounding box center [536, 189] width 17 height 17
click at [518, 189] on button "Zoom out" at bounding box center [514, 189] width 17 height 17
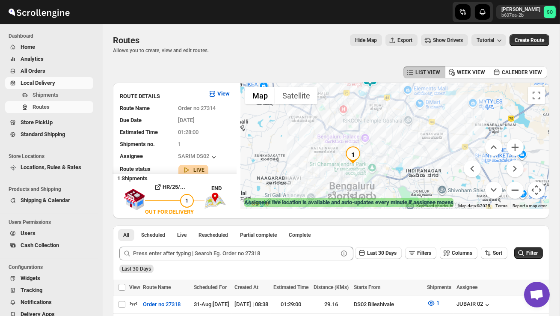
click at [517, 189] on button "Zoom out" at bounding box center [514, 189] width 17 height 17
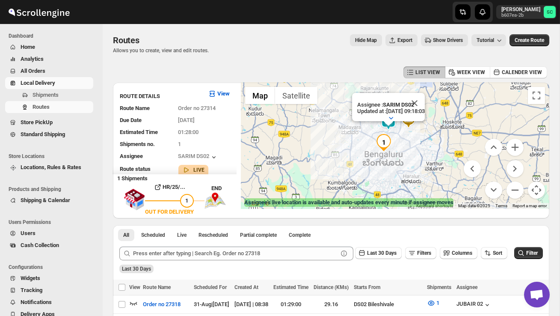
click at [420, 136] on div "Assignee : SARIM DS02 Updated at : [DATE] 09:18:03 Duty mode Enabled Battery pe…" at bounding box center [395, 146] width 308 height 126
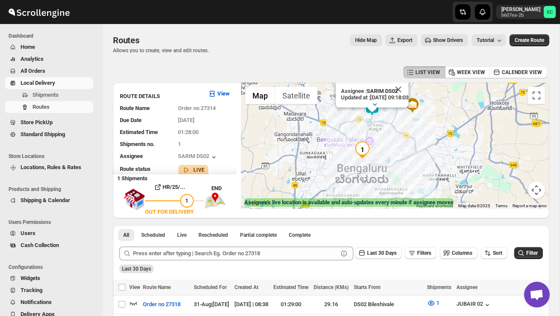
drag, startPoint x: 407, startPoint y: 144, endPoint x: 422, endPoint y: 135, distance: 18.4
click at [423, 135] on div "Assignee : SARIM DS02 Updated at : [DATE] 09:18:03 Duty mode Enabled Battery pe…" at bounding box center [395, 146] width 308 height 126
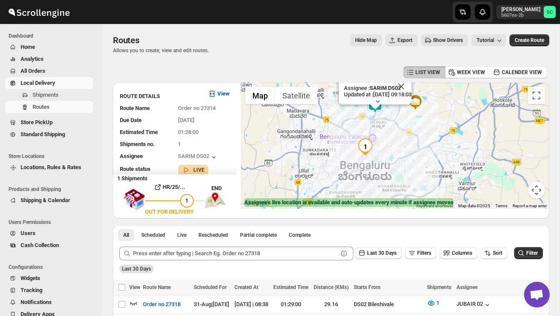
click at [411, 151] on div "Assignee : SARIM DS02 Updated at : [DATE] 09:18:03 Duty mode Enabled Battery pe…" at bounding box center [395, 146] width 308 height 126
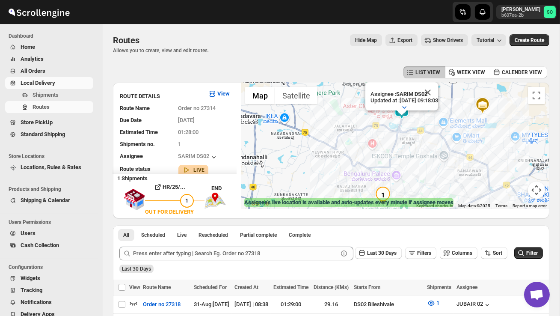
drag, startPoint x: 386, startPoint y: 141, endPoint x: 447, endPoint y: 182, distance: 73.9
click at [448, 185] on div "Assignee : SARIM DS02 Updated at : [DATE] 09:18:03 Duty mode Enabled Battery pe…" at bounding box center [395, 146] width 308 height 126
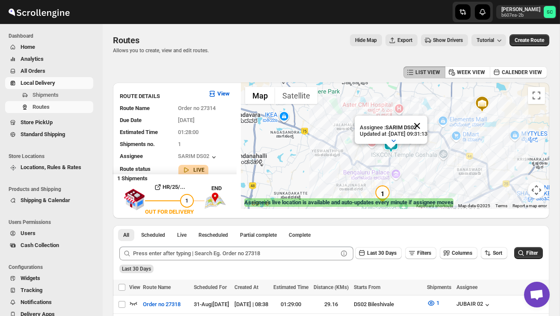
click at [427, 125] on button "Close" at bounding box center [417, 125] width 21 height 21
click at [421, 151] on div at bounding box center [395, 146] width 308 height 126
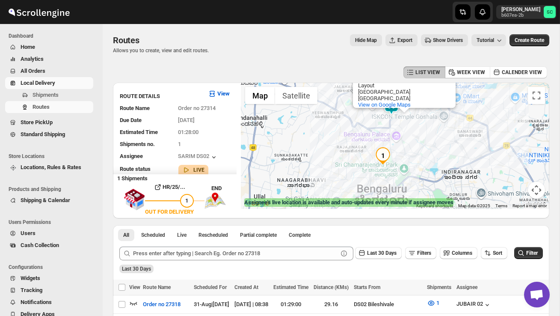
drag, startPoint x: 417, startPoint y: 162, endPoint x: 417, endPoint y: 121, distance: 41.5
click at [417, 121] on div "[DEMOGRAPHIC_DATA] Temple Goshala [GEOGRAPHIC_DATA] [GEOGRAPHIC_DATA][STREET_AD…" at bounding box center [395, 146] width 308 height 126
click at [417, 140] on div "[DEMOGRAPHIC_DATA] Temple Goshala [GEOGRAPHIC_DATA] [GEOGRAPHIC_DATA][STREET_AD…" at bounding box center [395, 146] width 308 height 126
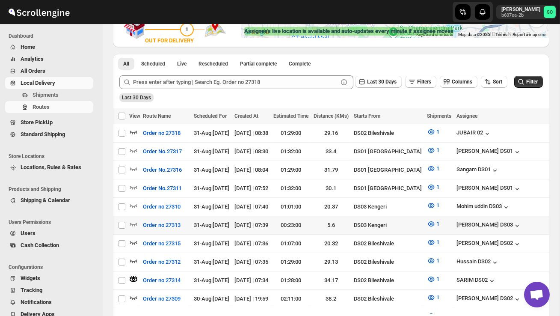
scroll to position [173, 0]
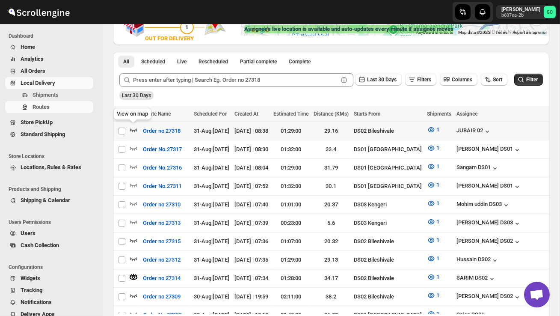
click at [134, 126] on icon "button" at bounding box center [133, 129] width 9 height 9
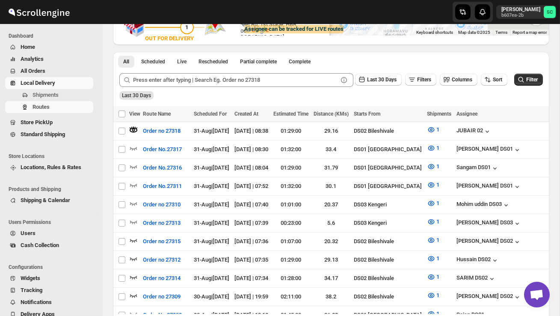
scroll to position [0, 0]
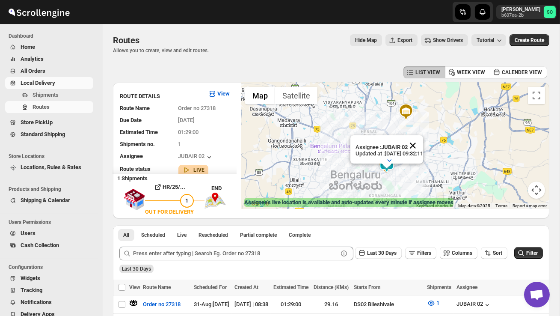
click at [423, 143] on button "Close" at bounding box center [412, 145] width 21 height 21
click at [400, 191] on div at bounding box center [395, 146] width 308 height 126
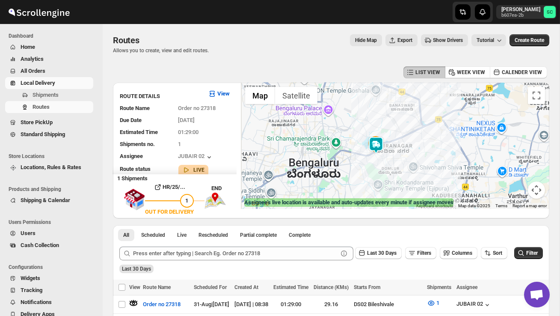
click at [399, 176] on div at bounding box center [395, 146] width 308 height 126
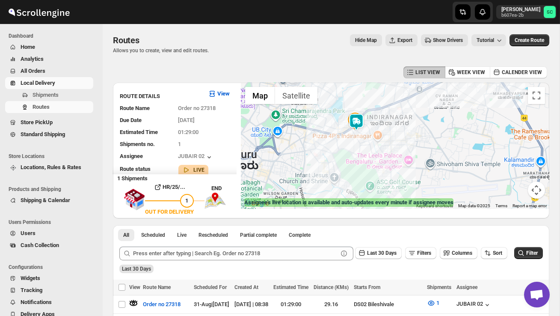
click at [365, 164] on div at bounding box center [395, 146] width 308 height 126
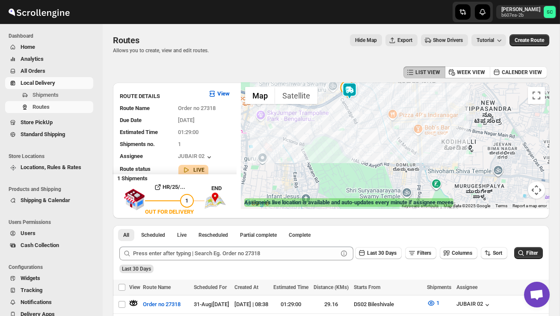
drag, startPoint x: 341, startPoint y: 138, endPoint x: 352, endPoint y: 174, distance: 38.4
click at [352, 174] on div at bounding box center [395, 146] width 308 height 126
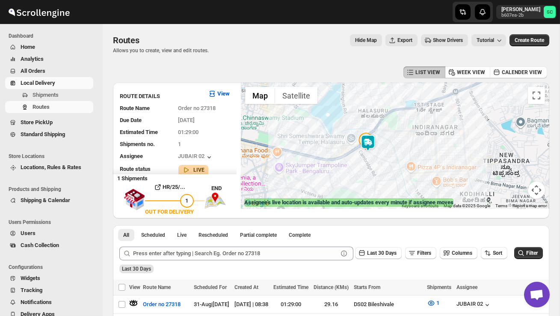
click at [394, 160] on div at bounding box center [395, 146] width 308 height 126
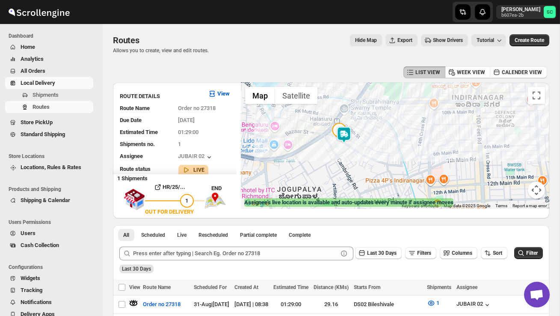
click at [373, 161] on div at bounding box center [395, 146] width 308 height 126
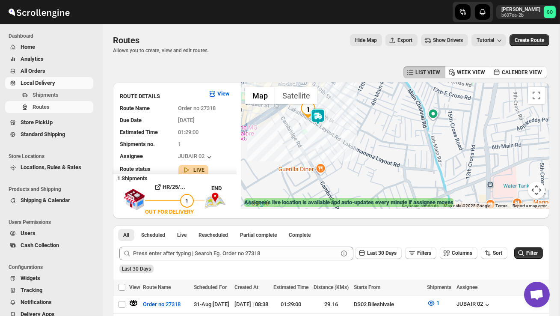
click at [329, 164] on div at bounding box center [395, 146] width 308 height 126
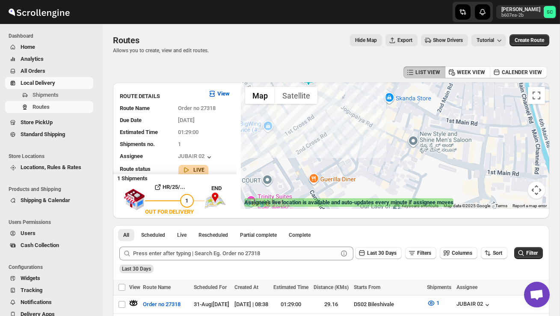
drag, startPoint x: 301, startPoint y: 142, endPoint x: 330, endPoint y: 172, distance: 41.5
click at [327, 171] on div at bounding box center [395, 146] width 308 height 126
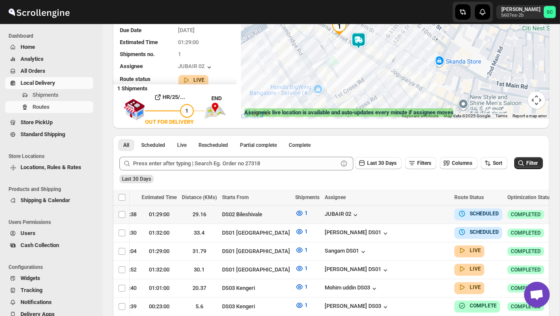
scroll to position [0, 149]
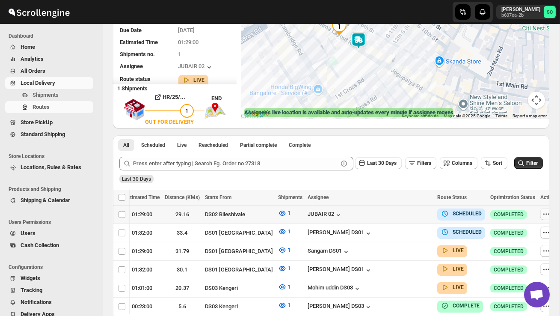
click at [542, 213] on icon "button" at bounding box center [546, 214] width 9 height 9
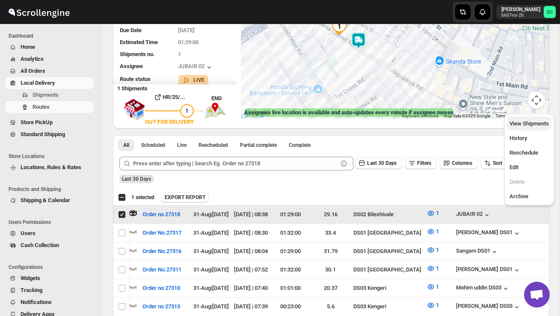
click at [532, 122] on span "View Shipments" at bounding box center [528, 123] width 39 height 6
checkbox input "false"
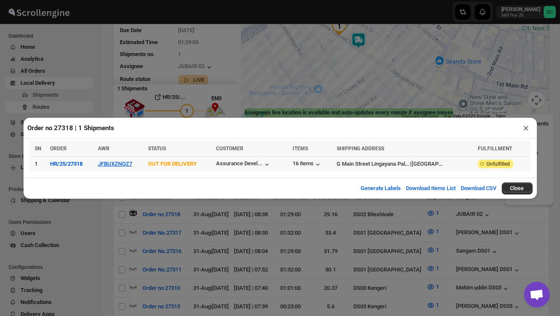
click at [315, 159] on div "16 items" at bounding box center [311, 163] width 39 height 9
click at [311, 163] on div "16 items" at bounding box center [307, 164] width 30 height 9
click at [526, 126] on button "×" at bounding box center [526, 128] width 12 height 12
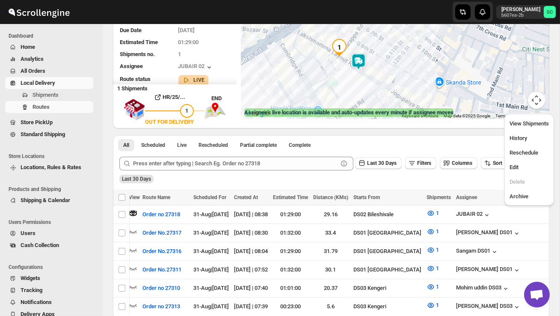
drag, startPoint x: 355, startPoint y: 83, endPoint x: 355, endPoint y: 107, distance: 23.9
click at [355, 107] on div "← Move left → Move right ↑ Move up ↓ Move down + Zoom in - Zoom out Home Jump l…" at bounding box center [395, 56] width 308 height 126
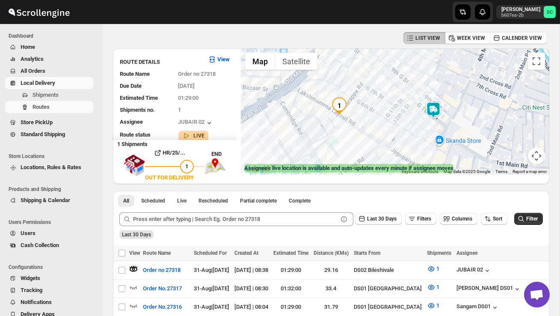
scroll to position [0, 0]
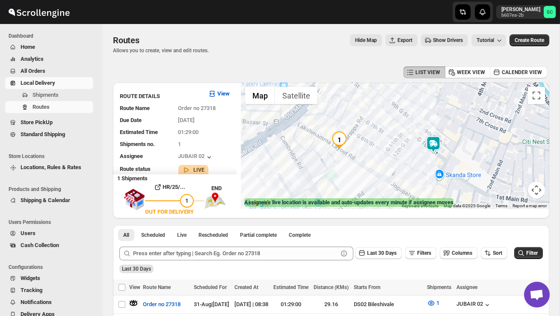
click at [344, 168] on div at bounding box center [395, 146] width 308 height 126
click at [439, 139] on img at bounding box center [433, 144] width 17 height 17
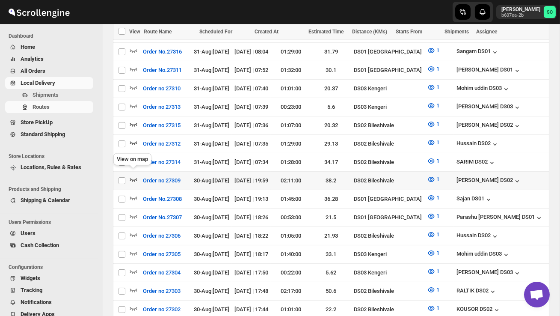
click at [135, 178] on icon "button" at bounding box center [133, 179] width 7 height 3
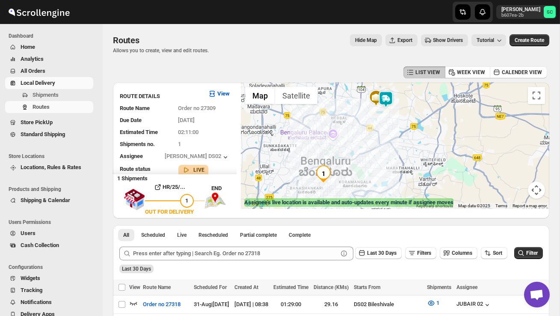
drag, startPoint x: 420, startPoint y: 147, endPoint x: 373, endPoint y: 145, distance: 46.2
click at [373, 145] on div at bounding box center [395, 146] width 308 height 126
click at [537, 192] on button "Map camera controls" at bounding box center [536, 189] width 17 height 17
click at [516, 189] on button "Zoom out" at bounding box center [514, 189] width 17 height 17
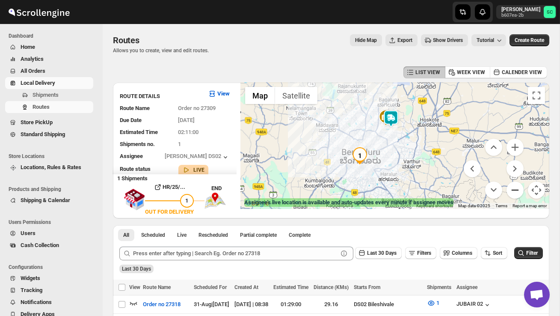
click at [516, 189] on button "Zoom out" at bounding box center [514, 189] width 17 height 17
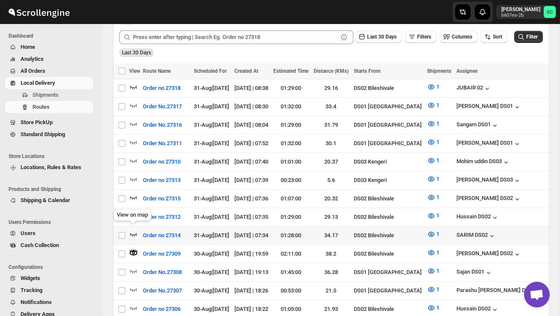
click at [132, 230] on icon "button" at bounding box center [133, 234] width 9 height 9
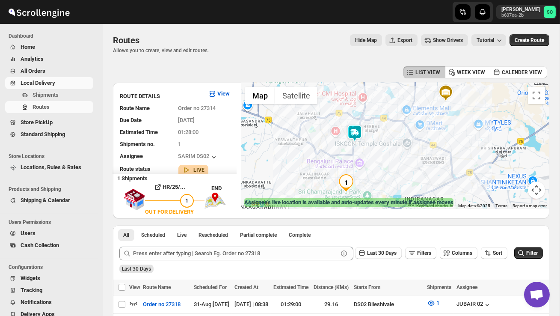
click at [381, 173] on div at bounding box center [395, 146] width 308 height 126
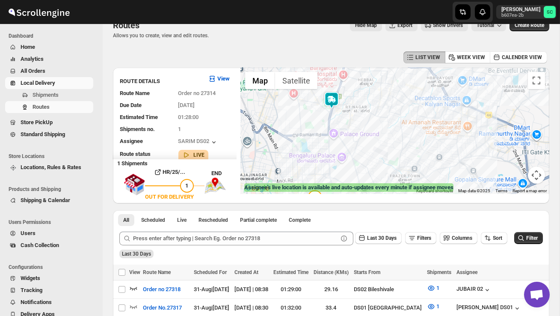
drag, startPoint x: 399, startPoint y: 102, endPoint x: 404, endPoint y: 142, distance: 40.4
click at [404, 141] on div at bounding box center [395, 131] width 308 height 126
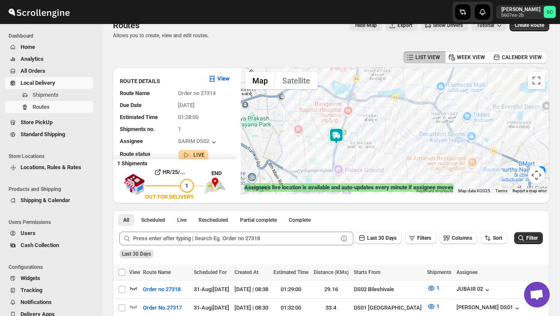
click at [337, 129] on img at bounding box center [336, 135] width 17 height 17
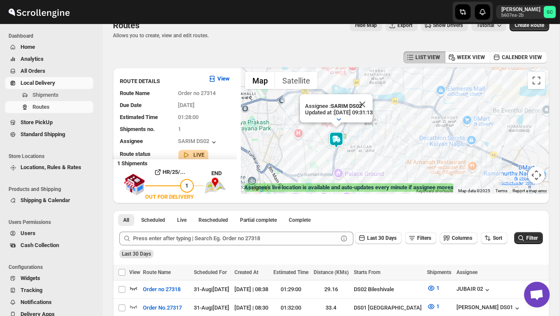
click at [539, 173] on button "Map camera controls" at bounding box center [536, 174] width 17 height 17
click at [520, 172] on button "Zoom out" at bounding box center [514, 174] width 17 height 17
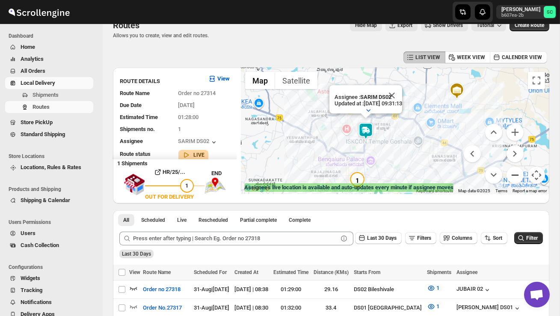
click at [519, 175] on button "Zoom out" at bounding box center [514, 174] width 17 height 17
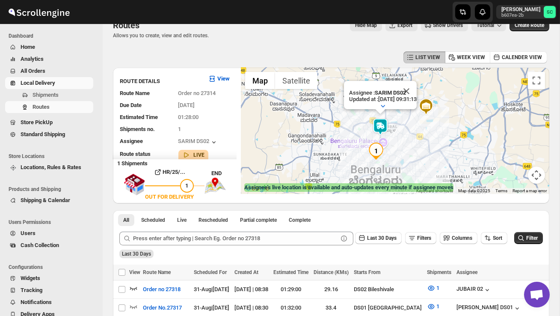
click at [409, 143] on div "Assignee : SARIM DS02 Updated at : [DATE] 09:31:13 Duty mode Enabled Battery pe…" at bounding box center [395, 131] width 308 height 126
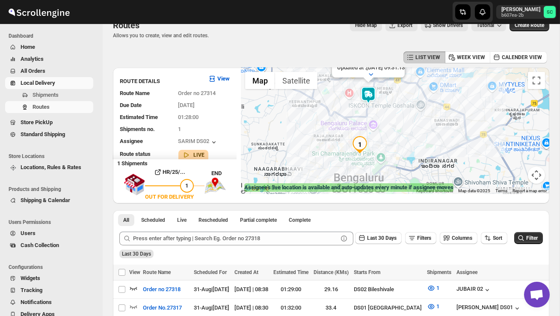
drag, startPoint x: 382, startPoint y: 157, endPoint x: 399, endPoint y: 128, distance: 33.7
click at [399, 128] on div "Assignee : SARIM DS02 Updated at : [DATE] 09:31:13 Duty mode Enabled Battery pe…" at bounding box center [395, 131] width 308 height 126
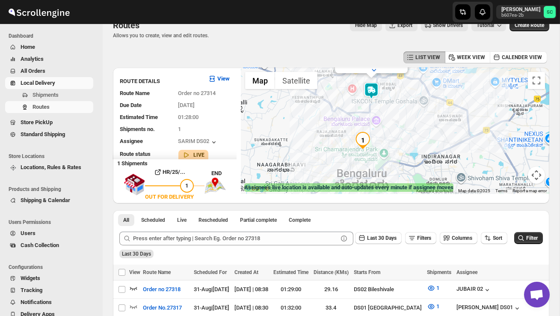
click at [399, 128] on div "Assignee : SARIM DS02 Updated at : [DATE] 09:31:13 Duty mode Enabled Battery pe…" at bounding box center [395, 131] width 308 height 126
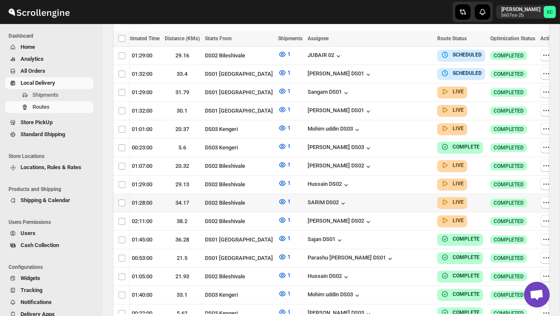
scroll to position [0, 149]
click at [542, 198] on icon "button" at bounding box center [546, 202] width 9 height 9
checkbox input "true"
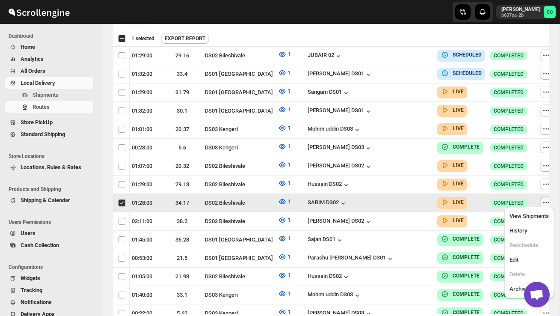
scroll to position [0, 0]
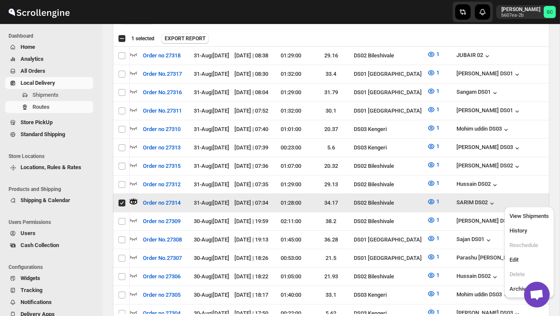
scroll to position [0, 0]
click at [534, 219] on span "View Shipments" at bounding box center [528, 216] width 39 height 6
checkbox input "false"
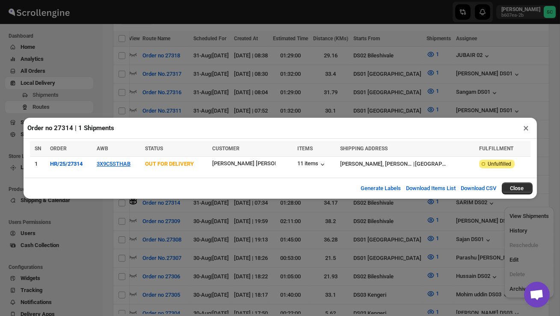
click at [526, 127] on button "×" at bounding box center [526, 128] width 12 height 12
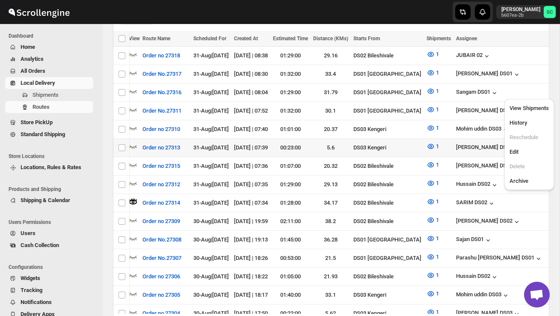
scroll to position [0, 0]
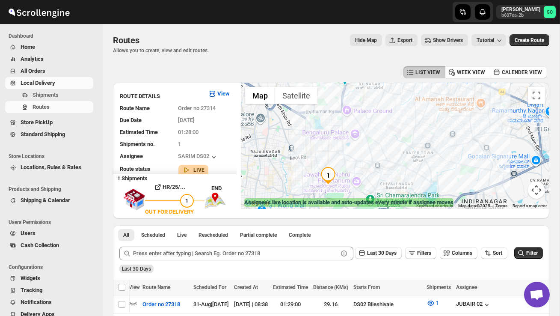
click at [541, 190] on button "Map camera controls" at bounding box center [536, 189] width 17 height 17
click at [520, 191] on button "Zoom out" at bounding box center [514, 189] width 17 height 17
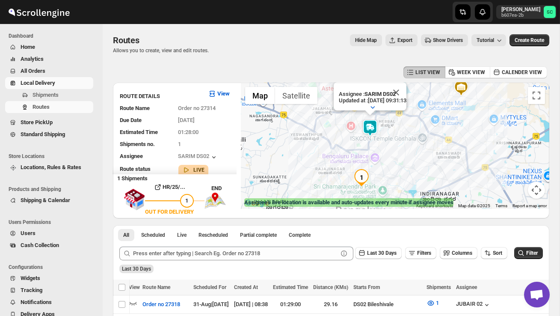
drag, startPoint x: 417, startPoint y: 130, endPoint x: 417, endPoint y: 158, distance: 27.8
click at [417, 158] on div "Assignee : SARIM DS02 Updated at : [DATE] 09:31:13 Duty mode Enabled Battery pe…" at bounding box center [395, 146] width 308 height 126
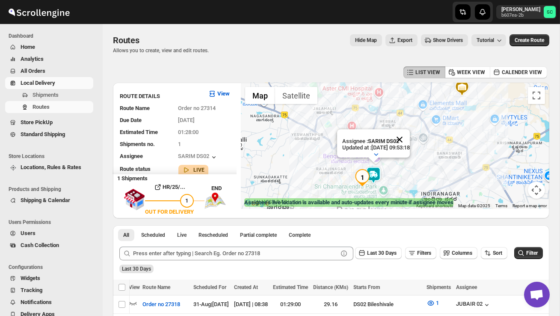
click at [410, 140] on button "Close" at bounding box center [399, 139] width 21 height 21
click at [406, 167] on div "To navigate, press the arrow keys." at bounding box center [395, 146] width 308 height 126
click at [405, 167] on div at bounding box center [395, 146] width 308 height 126
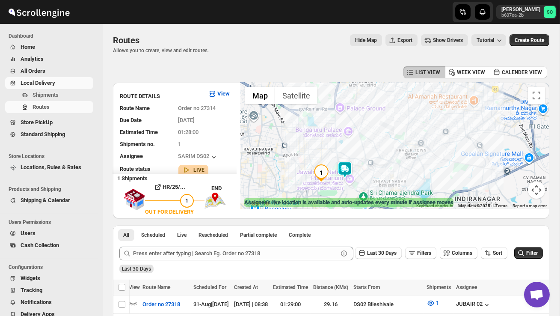
drag, startPoint x: 374, startPoint y: 183, endPoint x: 368, endPoint y: 126, distance: 57.6
click at [368, 126] on div at bounding box center [395, 146] width 308 height 126
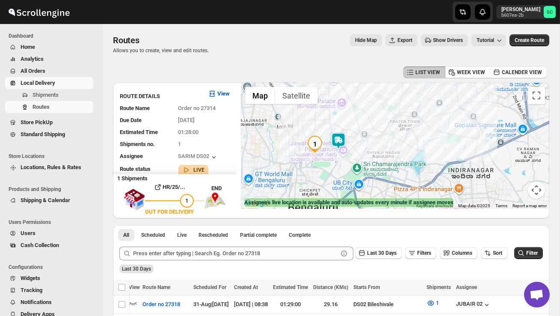
click at [353, 149] on div at bounding box center [395, 146] width 308 height 126
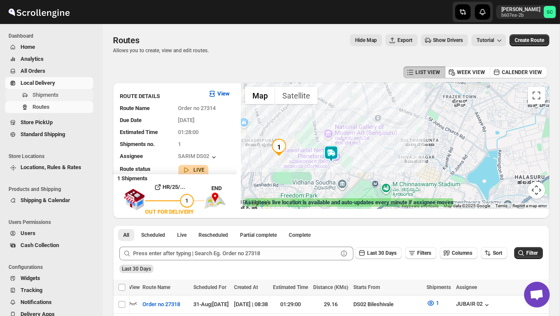
click at [62, 95] on span "Shipments" at bounding box center [61, 95] width 59 height 9
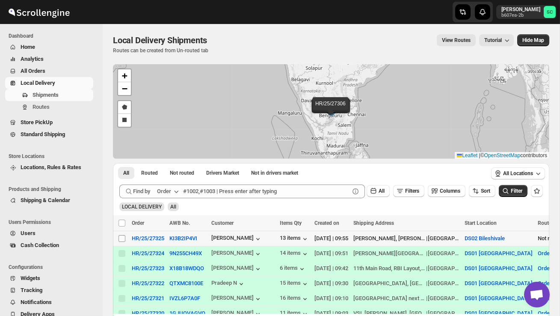
click at [121, 238] on input "Select shipment" at bounding box center [121, 238] width 7 height 7
checkbox input "true"
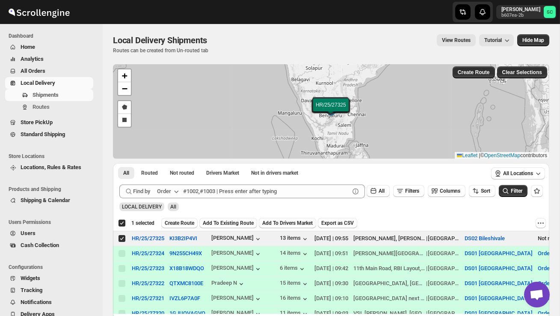
click at [180, 222] on span "Create Route" at bounding box center [180, 222] width 30 height 7
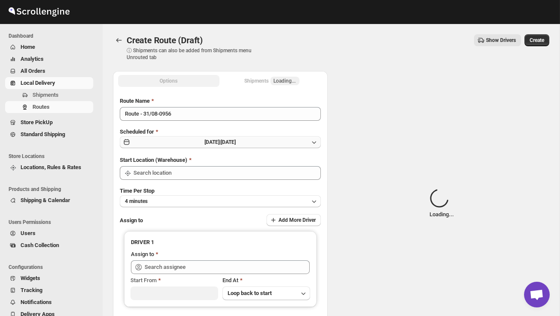
type input "DS02 Bileshivale"
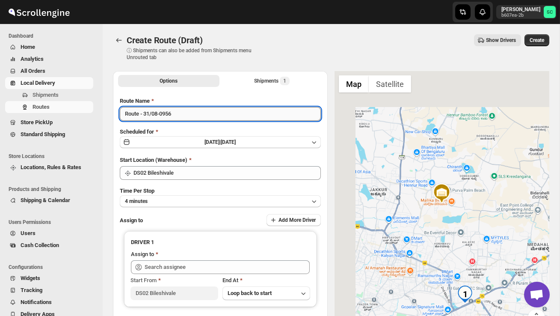
click at [189, 117] on input "Route - 31/08-0956" at bounding box center [220, 114] width 201 height 14
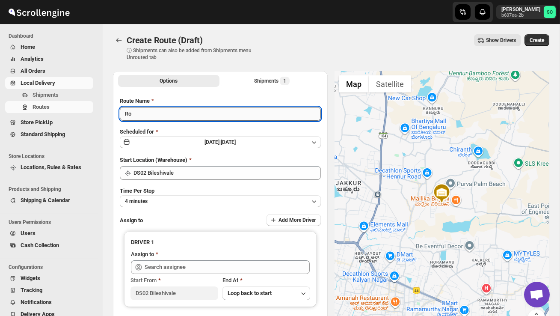
type input "R"
type input "O"
type input "Order no 27325"
click at [232, 204] on button "4 minutes" at bounding box center [220, 201] width 201 height 12
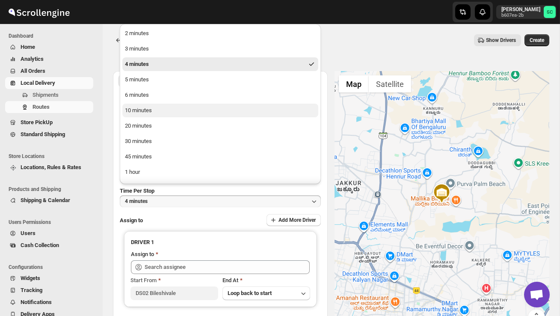
click at [183, 112] on button "10 minutes" at bounding box center [220, 110] width 196 height 14
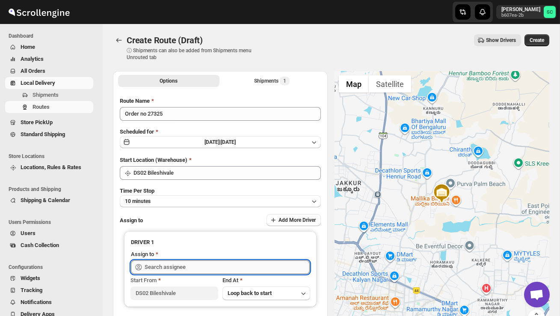
click at [175, 266] on input "text" at bounding box center [227, 267] width 165 height 14
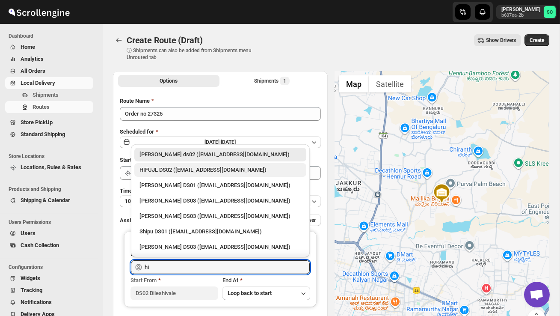
click at [206, 170] on div "HIFUJL DS02 ([EMAIL_ADDRESS][DOMAIN_NAME])" at bounding box center [220, 169] width 162 height 9
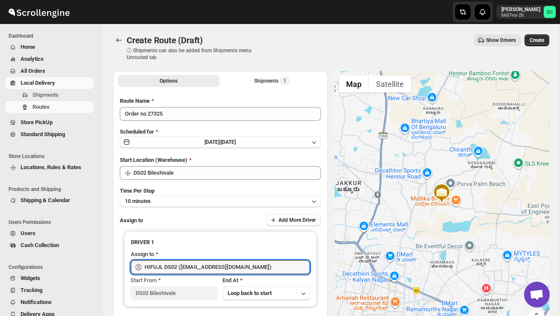
type input "HIFUJL DS02 ([EMAIL_ADDRESS][DOMAIN_NAME])"
click at [540, 38] on span "Create" at bounding box center [536, 40] width 15 height 7
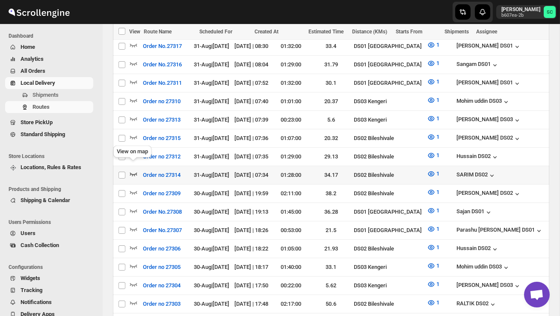
click at [133, 169] on icon "button" at bounding box center [133, 173] width 9 height 9
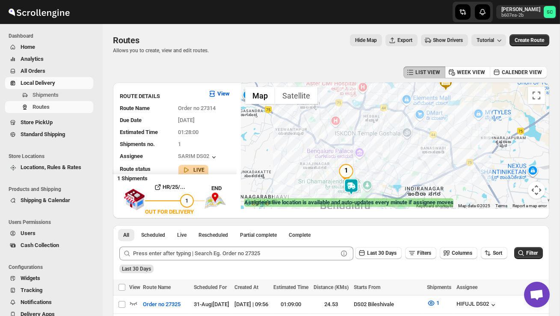
drag, startPoint x: 372, startPoint y: 170, endPoint x: 373, endPoint y: 118, distance: 52.2
click at [373, 118] on div at bounding box center [395, 146] width 308 height 126
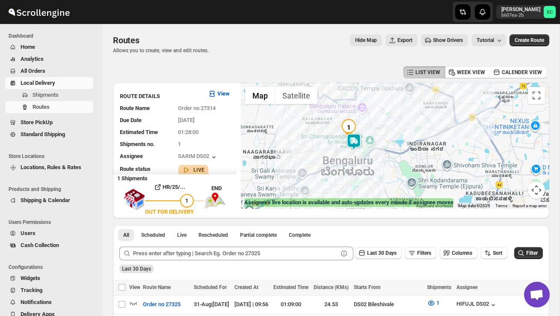
click at [359, 158] on div at bounding box center [395, 146] width 308 height 126
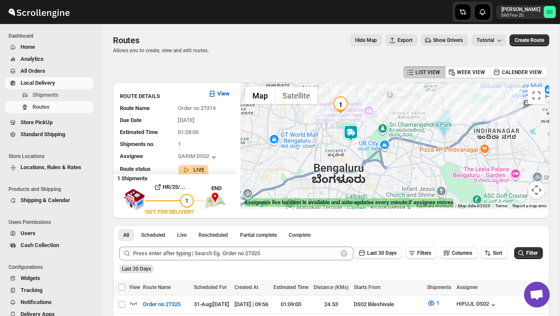
click at [359, 158] on div at bounding box center [395, 146] width 308 height 126
click at [359, 154] on div at bounding box center [395, 146] width 308 height 126
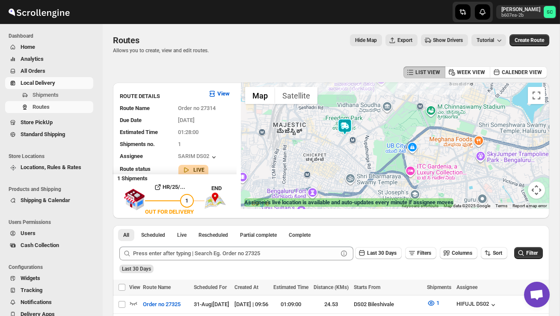
drag, startPoint x: 362, startPoint y: 141, endPoint x: 363, endPoint y: 206, distance: 65.0
click at [363, 206] on div "← Move left → Move right ↑ Move up ↓ Move down + Zoom in - Zoom out Home Jump l…" at bounding box center [395, 146] width 308 height 126
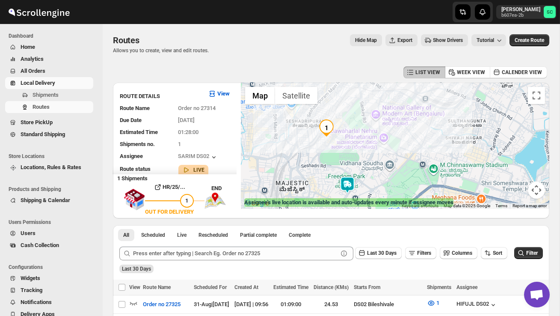
drag, startPoint x: 376, startPoint y: 190, endPoint x: 376, endPoint y: 169, distance: 21.0
click at [376, 169] on div at bounding box center [395, 146] width 308 height 126
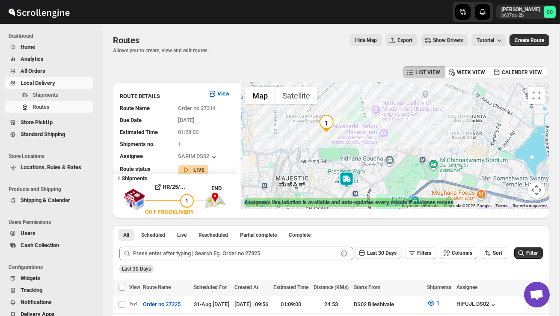
click at [373, 174] on div at bounding box center [395, 146] width 308 height 126
click at [373, 175] on div at bounding box center [395, 146] width 308 height 126
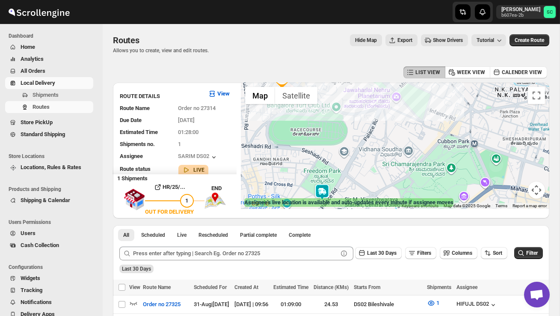
drag, startPoint x: 356, startPoint y: 186, endPoint x: 382, endPoint y: 136, distance: 56.4
click at [356, 183] on div at bounding box center [395, 146] width 308 height 126
drag, startPoint x: 318, startPoint y: 160, endPoint x: 390, endPoint y: 174, distance: 73.1
click at [390, 174] on div at bounding box center [395, 146] width 308 height 126
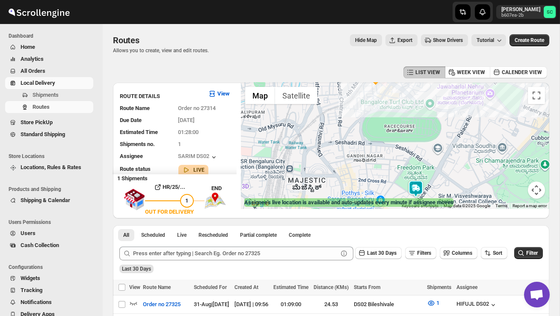
drag, startPoint x: 264, startPoint y: 162, endPoint x: 359, endPoint y: 156, distance: 94.7
click at [358, 157] on div at bounding box center [395, 146] width 308 height 126
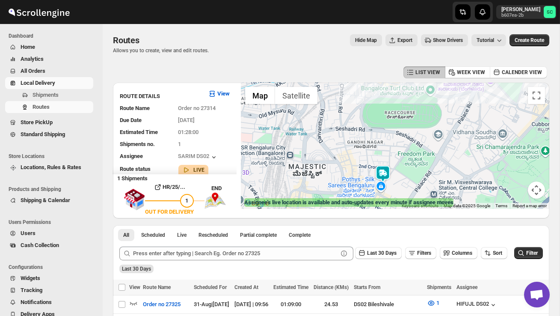
drag, startPoint x: 307, startPoint y: 180, endPoint x: 308, endPoint y: 166, distance: 13.7
click at [308, 166] on div at bounding box center [395, 146] width 308 height 126
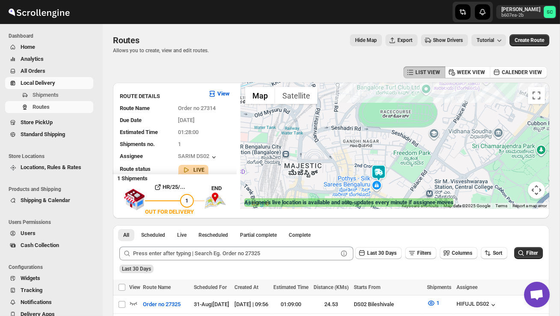
drag, startPoint x: 304, startPoint y: 165, endPoint x: 299, endPoint y: 164, distance: 4.3
click at [299, 164] on div at bounding box center [395, 146] width 308 height 126
click at [537, 189] on button "Map camera controls" at bounding box center [536, 189] width 17 height 17
click at [514, 189] on button "Zoom out" at bounding box center [514, 189] width 17 height 17
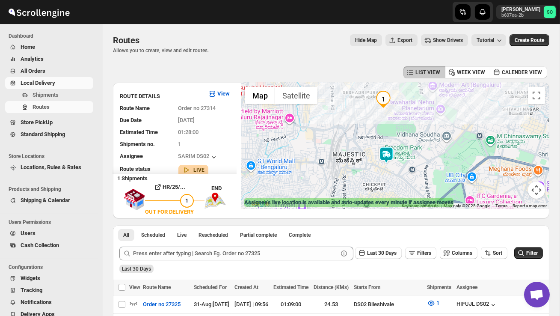
click at [514, 189] on div at bounding box center [395, 146] width 308 height 126
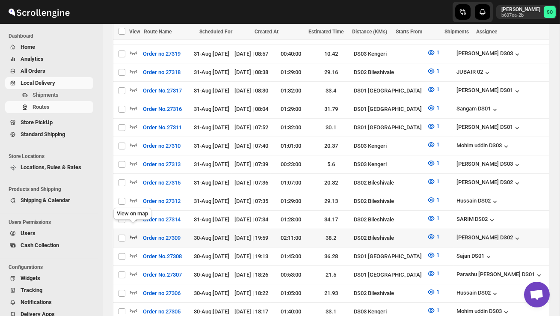
click at [136, 235] on icon "button" at bounding box center [133, 236] width 7 height 3
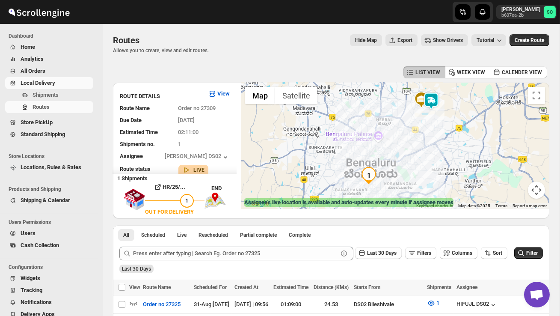
click at [437, 97] on img at bounding box center [430, 100] width 17 height 17
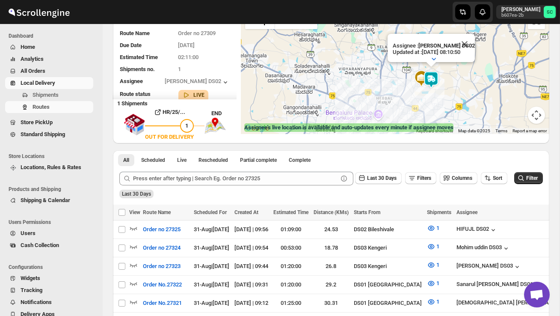
scroll to position [35, 0]
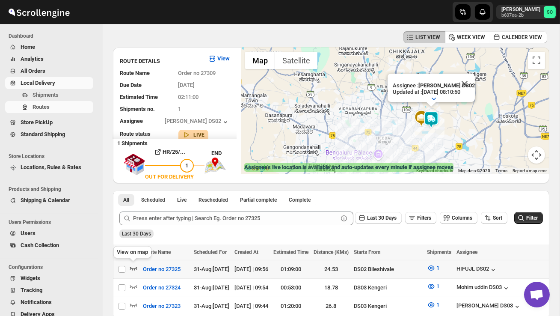
click at [133, 264] on icon "button" at bounding box center [133, 267] width 9 height 9
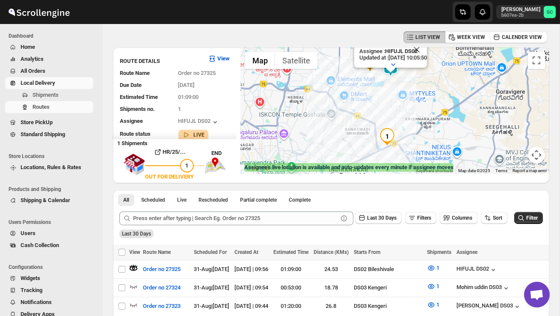
drag, startPoint x: 385, startPoint y: 147, endPoint x: 354, endPoint y: 147, distance: 31.2
click at [354, 147] on div "Assignee : HIFUJL DS02 Updated at : 31/08/2025, 10:05:50 Duty mode Enabled Batt…" at bounding box center [395, 110] width 308 height 126
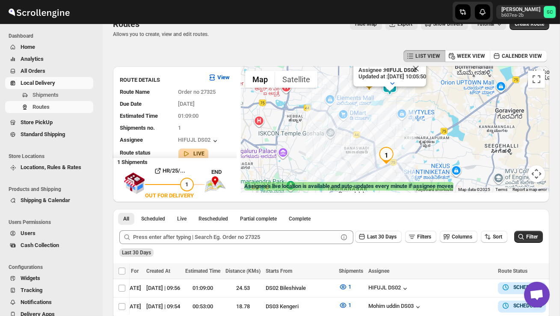
scroll to position [0, 0]
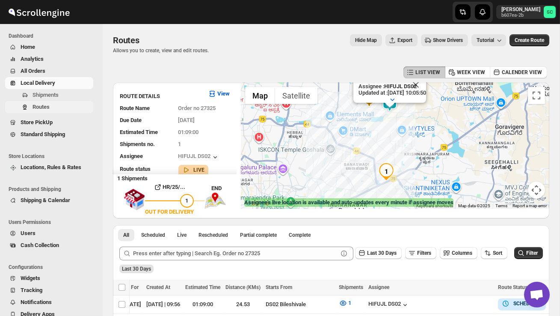
click at [44, 105] on span "Routes" at bounding box center [40, 106] width 17 height 6
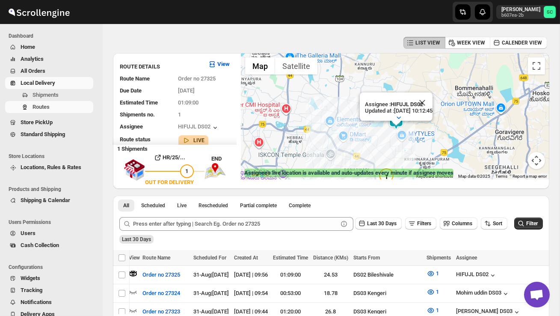
scroll to position [30, 0]
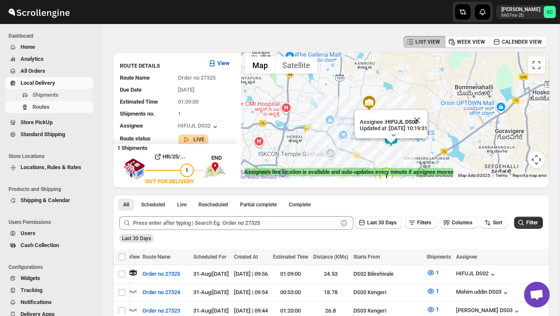
click at [52, 95] on span "Shipments" at bounding box center [45, 95] width 26 height 6
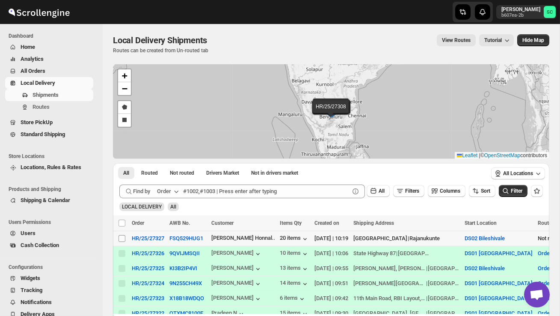
click at [124, 239] on input "Select shipment" at bounding box center [121, 238] width 7 height 7
checkbox input "true"
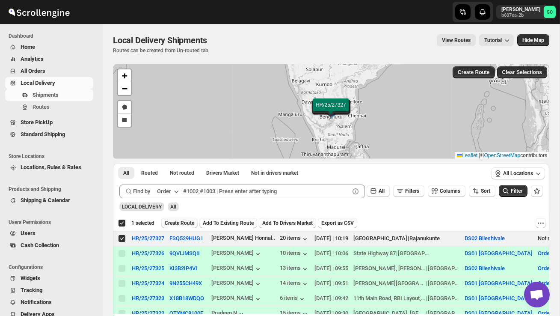
click at [189, 222] on span "Create Route" at bounding box center [180, 222] width 30 height 7
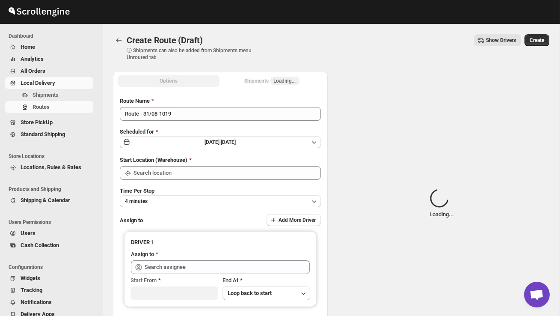
type input "DS02 Bileshivale"
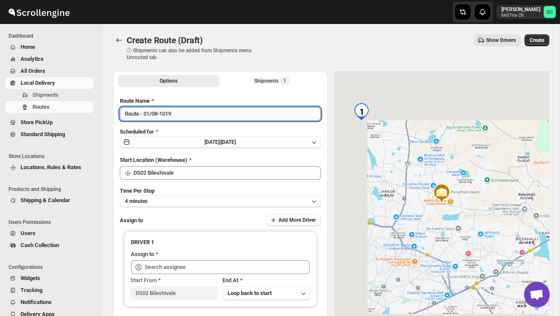
click at [183, 114] on input "Route - 31/08-1019" at bounding box center [220, 114] width 201 height 14
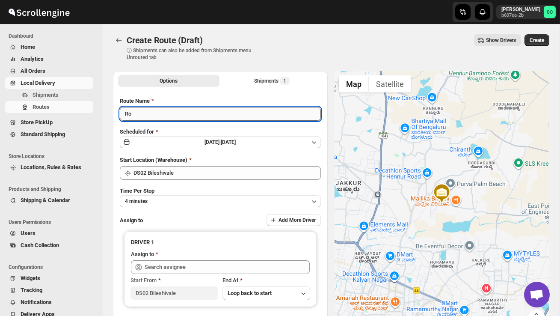
type input "R"
type input "Order no 27327"
click at [177, 199] on button "4 minutes" at bounding box center [220, 201] width 201 height 12
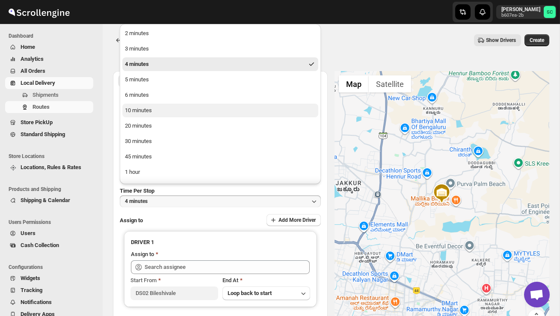
click at [153, 111] on button "10 minutes" at bounding box center [220, 110] width 196 height 14
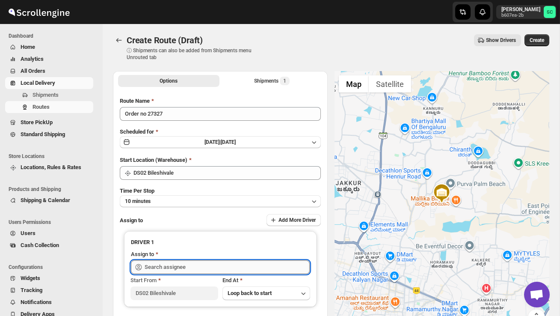
click at [165, 266] on input "text" at bounding box center [227, 267] width 165 height 14
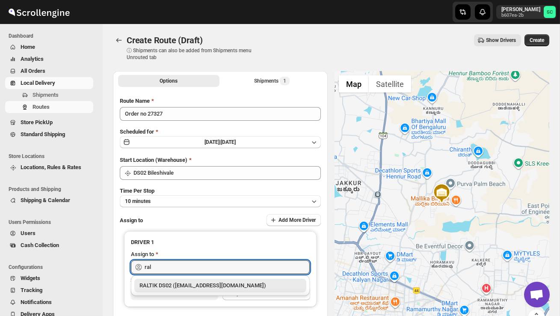
click at [178, 282] on div "RALTIK DS02 ([EMAIL_ADDRESS][DOMAIN_NAME])" at bounding box center [220, 285] width 162 height 9
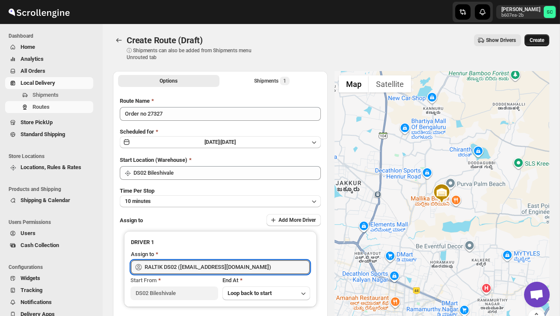
type input "RALTIK DS02 ([EMAIL_ADDRESS][DOMAIN_NAME])"
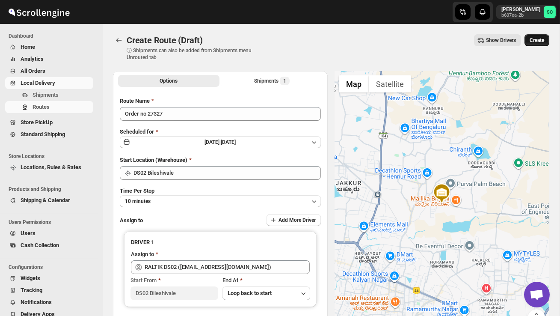
click at [539, 41] on span "Create" at bounding box center [536, 40] width 15 height 7
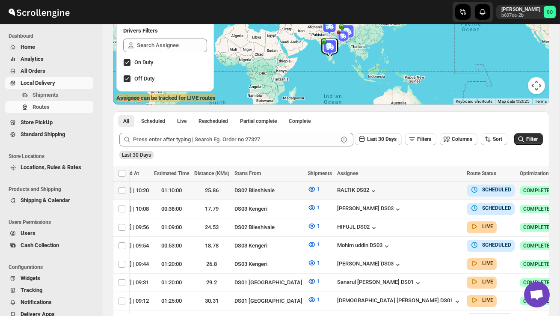
scroll to position [0, 149]
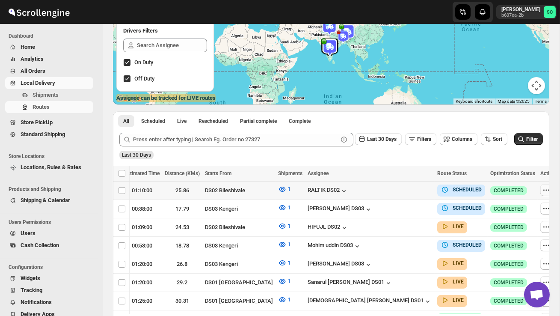
click at [542, 188] on icon "button" at bounding box center [546, 190] width 9 height 9
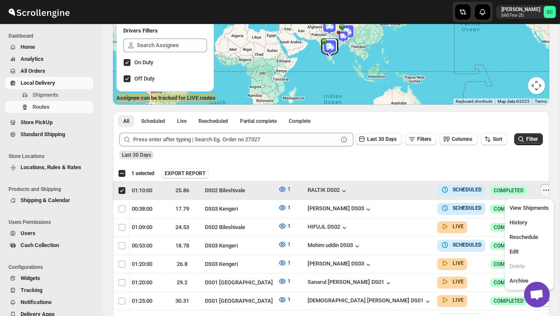
scroll to position [0, 0]
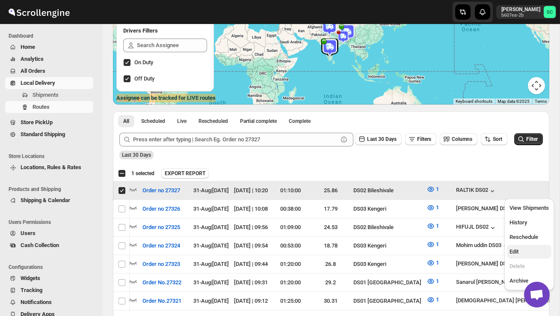
click at [523, 253] on span "Edit" at bounding box center [528, 251] width 39 height 9
checkbox input "false"
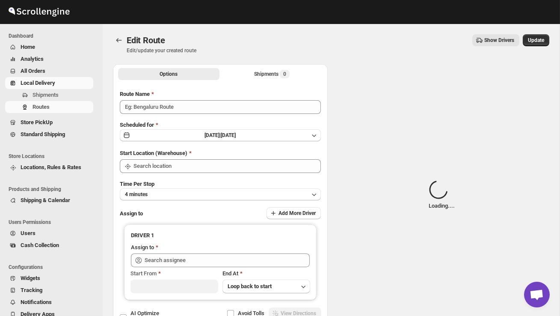
type input "Order no 27327"
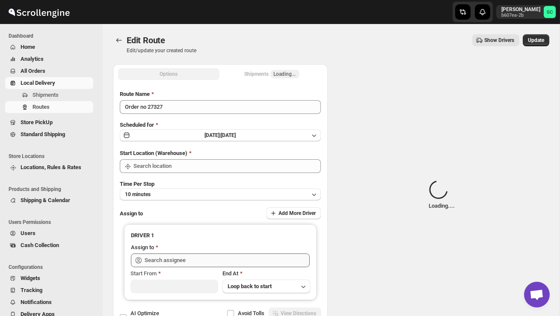
type input "DS02 Bileshivale"
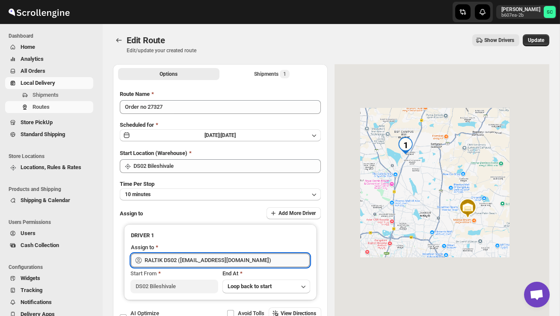
click at [277, 256] on input "RALTIK DS02 ([EMAIL_ADDRESS][DOMAIN_NAME])" at bounding box center [227, 260] width 165 height 14
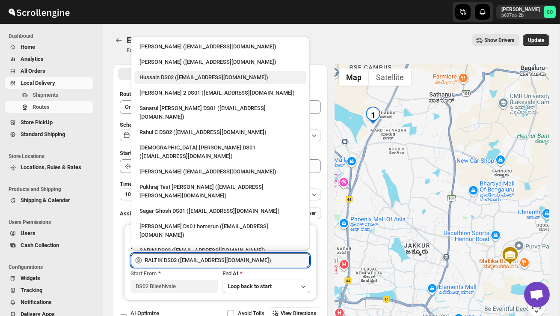
click at [168, 77] on div "Hussain DS02 ([EMAIL_ADDRESS][DOMAIN_NAME])" at bounding box center [220, 77] width 162 height 9
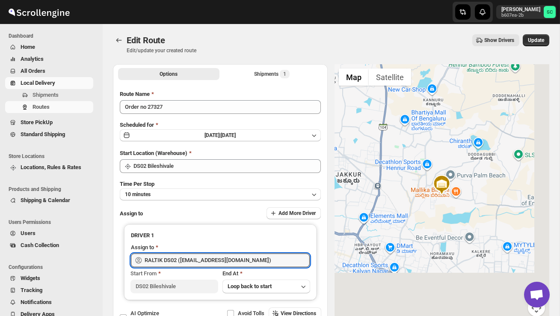
type input "Hussain DS02 ([EMAIL_ADDRESS][DOMAIN_NAME])"
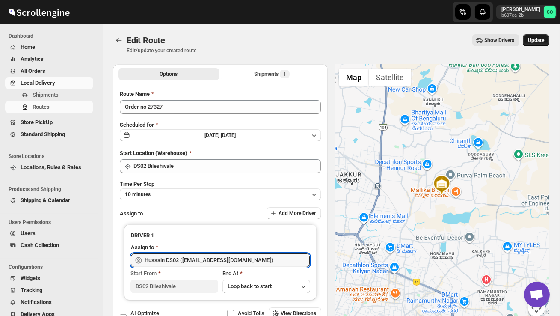
click at [533, 36] on button "Update" at bounding box center [536, 40] width 27 height 12
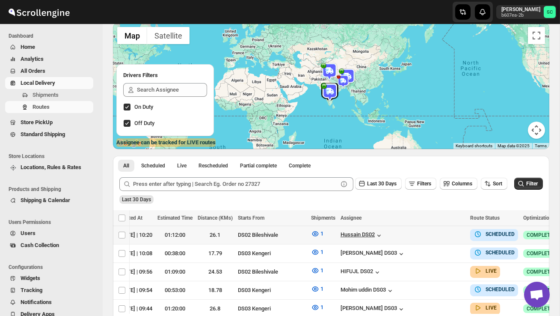
scroll to position [0, 112]
checkbox input "true"
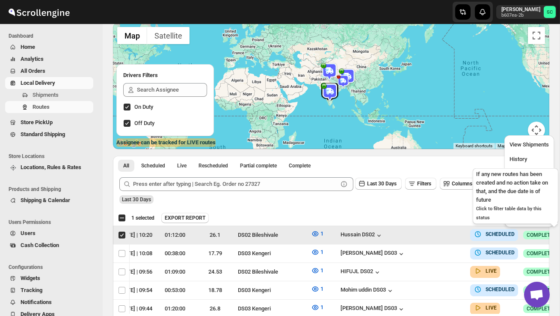
scroll to position [0, 0]
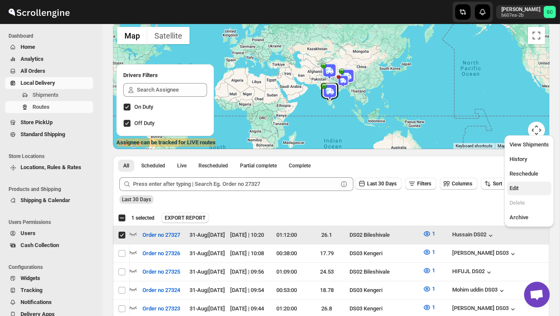
click at [522, 186] on span "Edit" at bounding box center [528, 188] width 39 height 9
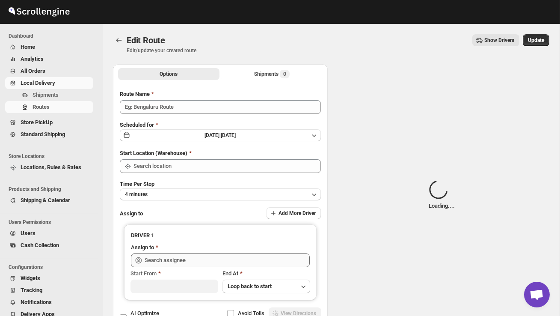
type input "Order no 27327"
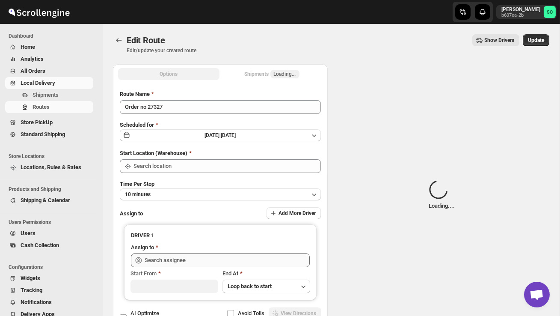
type input "DS02 Bileshivale"
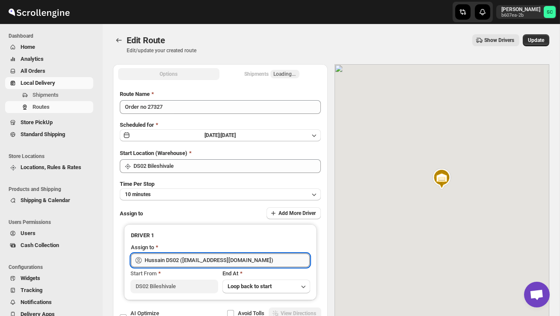
click at [265, 260] on input "Hussain DS02 ([EMAIL_ADDRESS][DOMAIN_NAME])" at bounding box center [227, 260] width 165 height 14
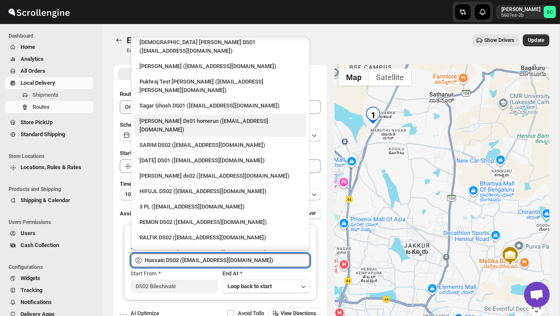
scroll to position [111, 0]
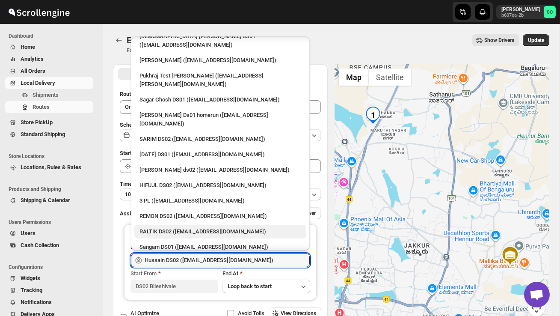
click at [210, 227] on div "RALTIK DS02 ([EMAIL_ADDRESS][DOMAIN_NAME])" at bounding box center [220, 231] width 162 height 9
type input "RALTIK DS02 ([EMAIL_ADDRESS][DOMAIN_NAME])"
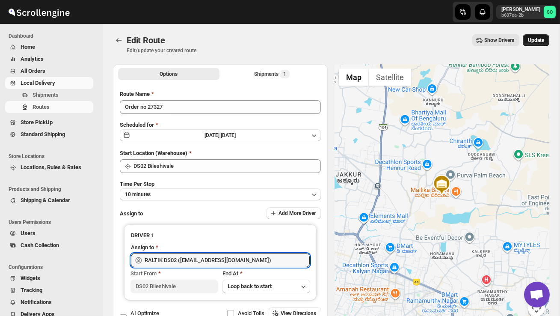
click at [546, 35] on button "Update" at bounding box center [536, 40] width 27 height 12
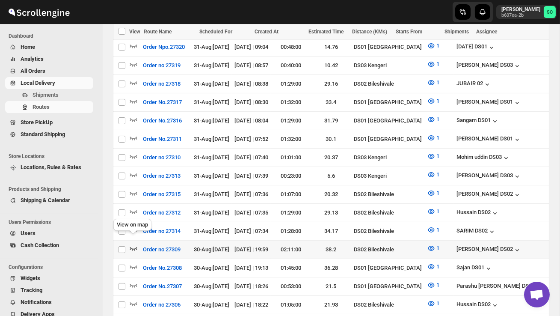
click at [136, 244] on icon "button" at bounding box center [133, 248] width 9 height 9
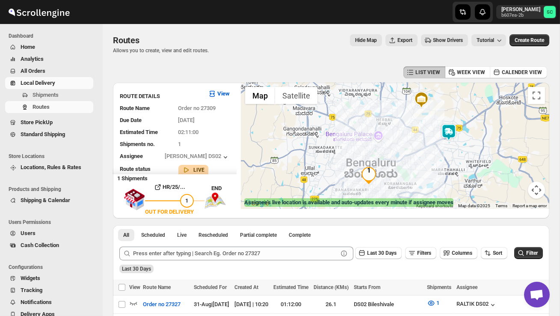
click at [454, 131] on img at bounding box center [448, 132] width 17 height 17
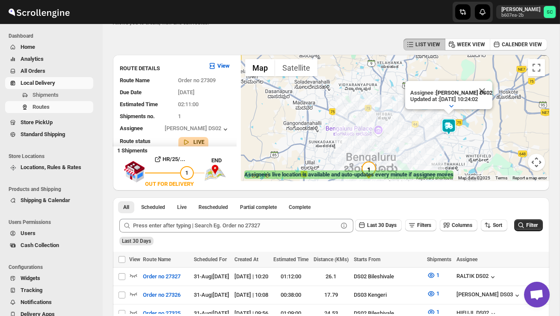
scroll to position [28, 0]
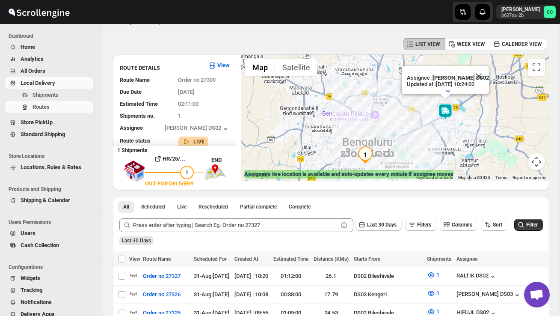
drag, startPoint x: 319, startPoint y: 150, endPoint x: 316, endPoint y: 134, distance: 16.2
click at [316, 134] on div "Assignee : PRAKSH DS02 Updated at : 31/08/2025, 10:24:02 Duty mode Enabled Batt…" at bounding box center [395, 117] width 308 height 126
